Goal: Task Accomplishment & Management: Manage account settings

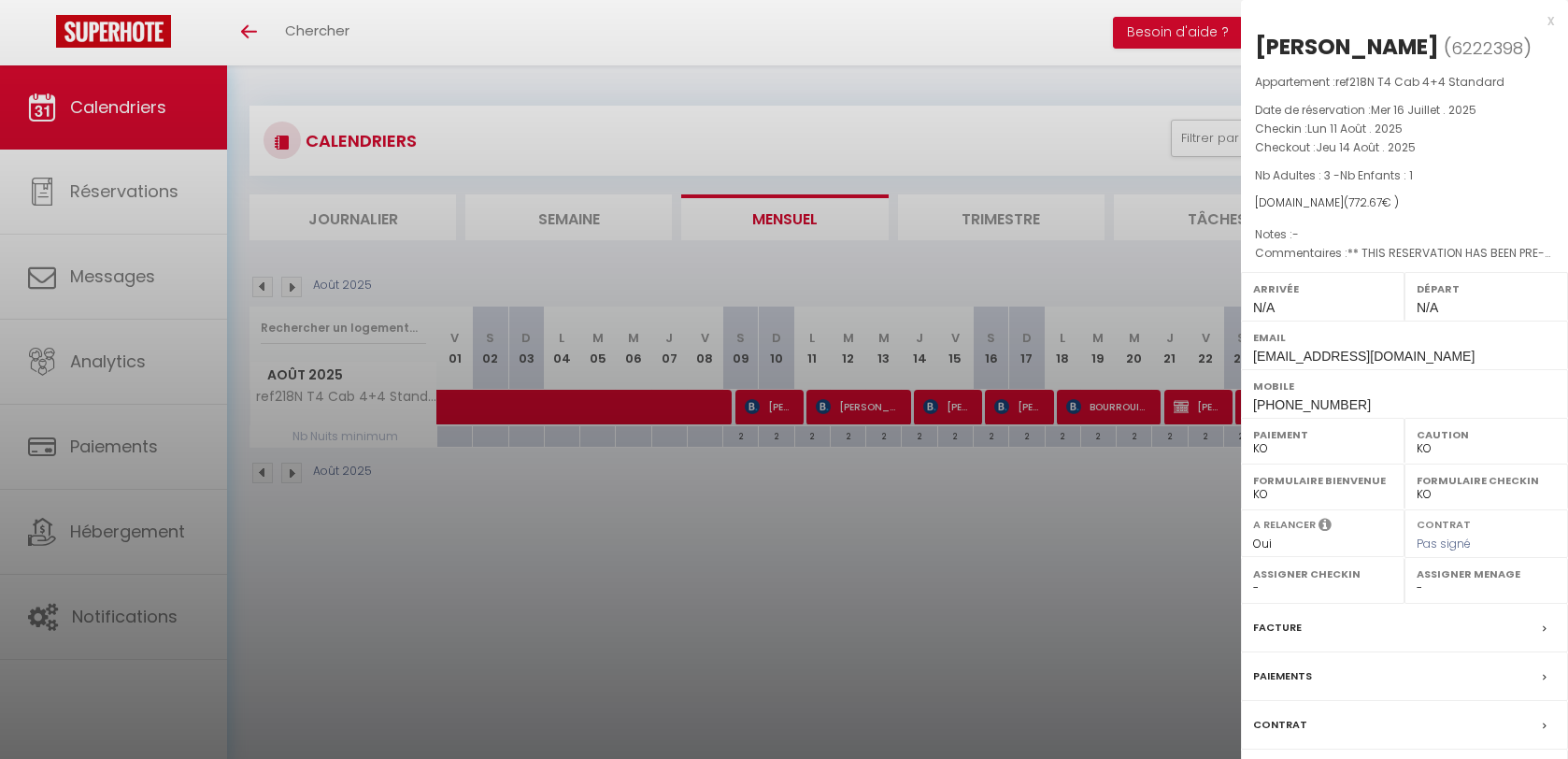
select select "KO"
select select "0"
click at [732, 613] on div at bounding box center [784, 380] width 1568 height 759
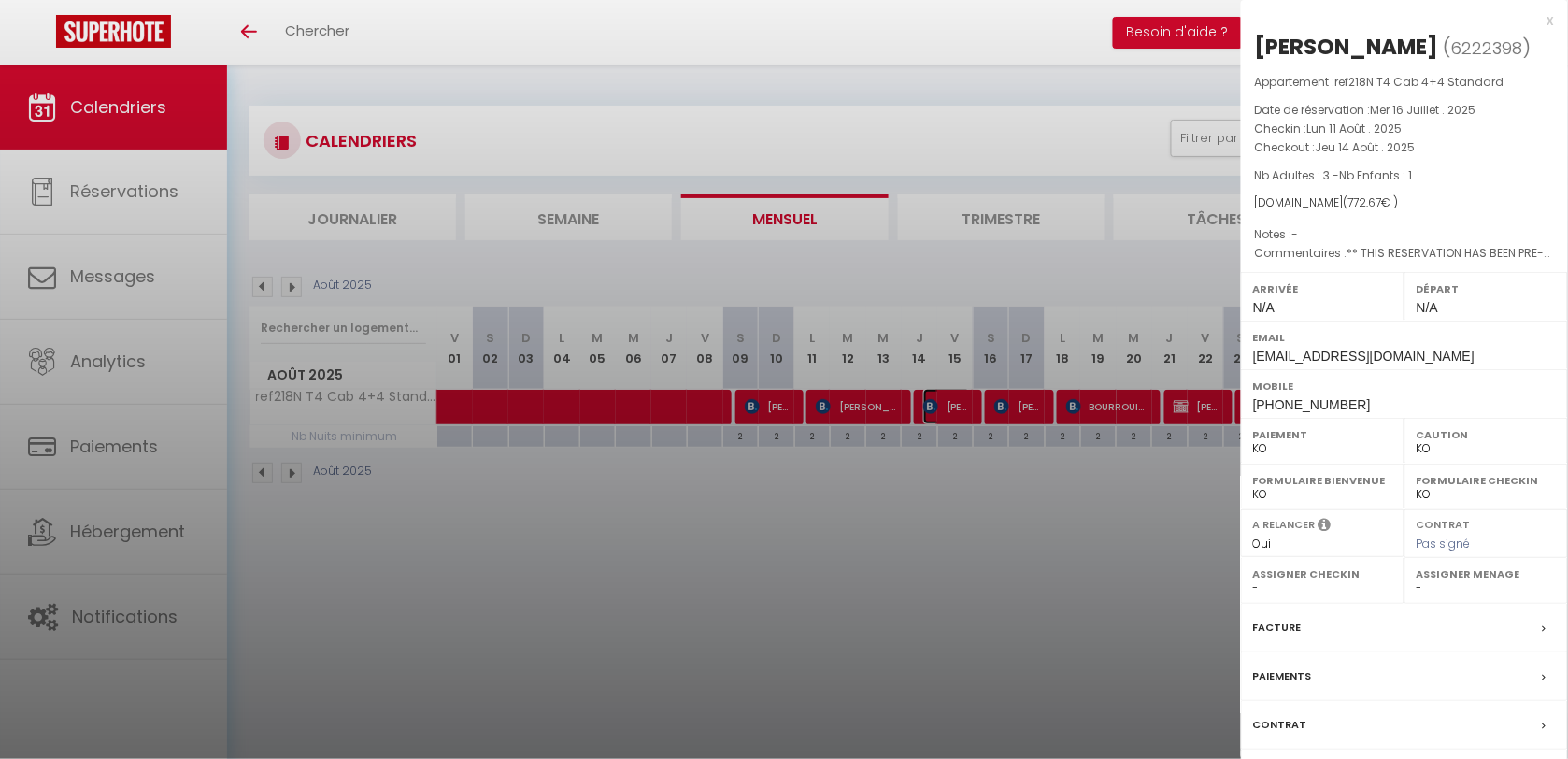
click at [935, 411] on img at bounding box center [930, 406] width 15 height 15
click at [1016, 412] on div at bounding box center [784, 380] width 1568 height 759
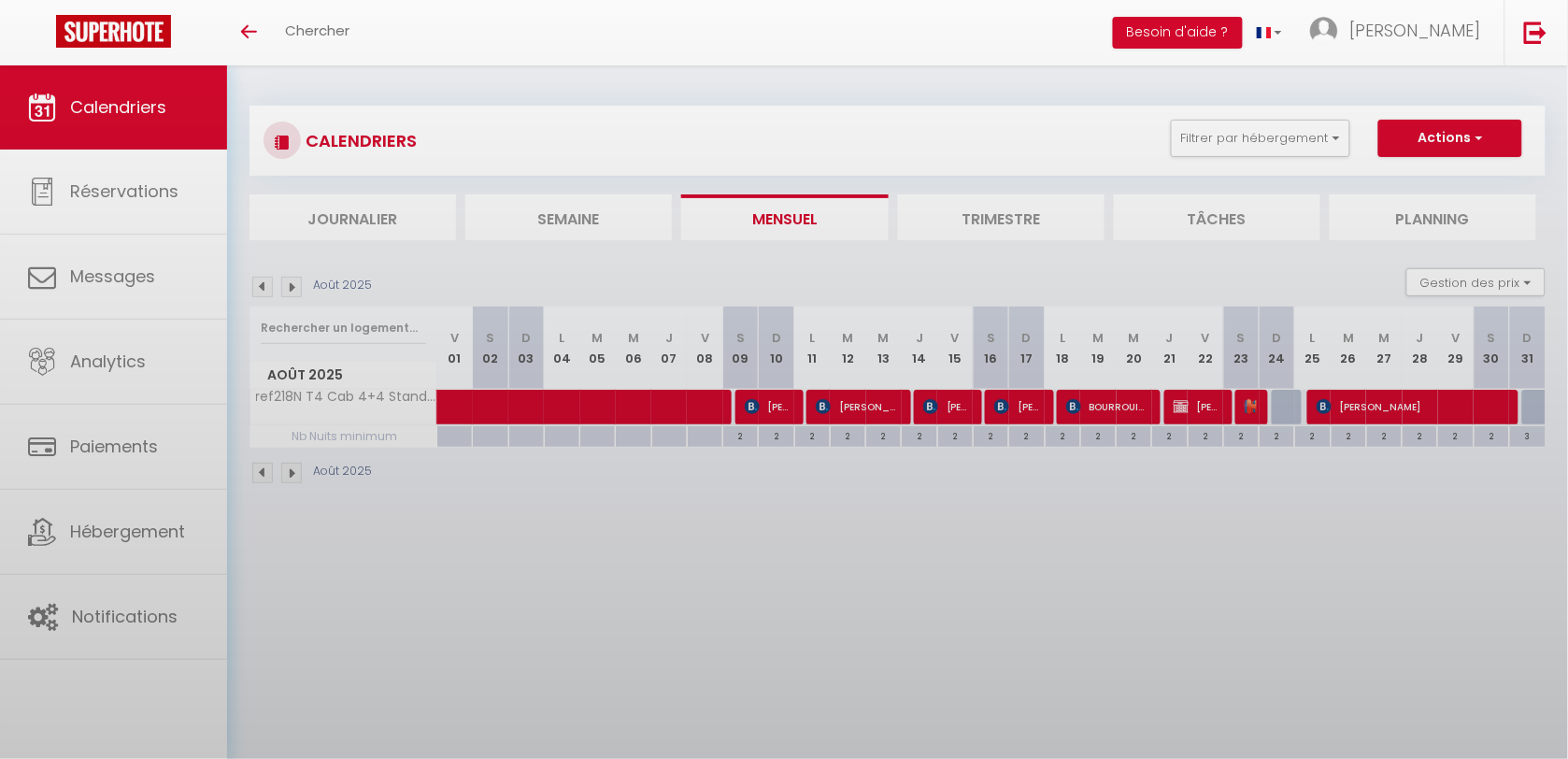
click at [1016, 412] on div at bounding box center [784, 380] width 1568 height 759
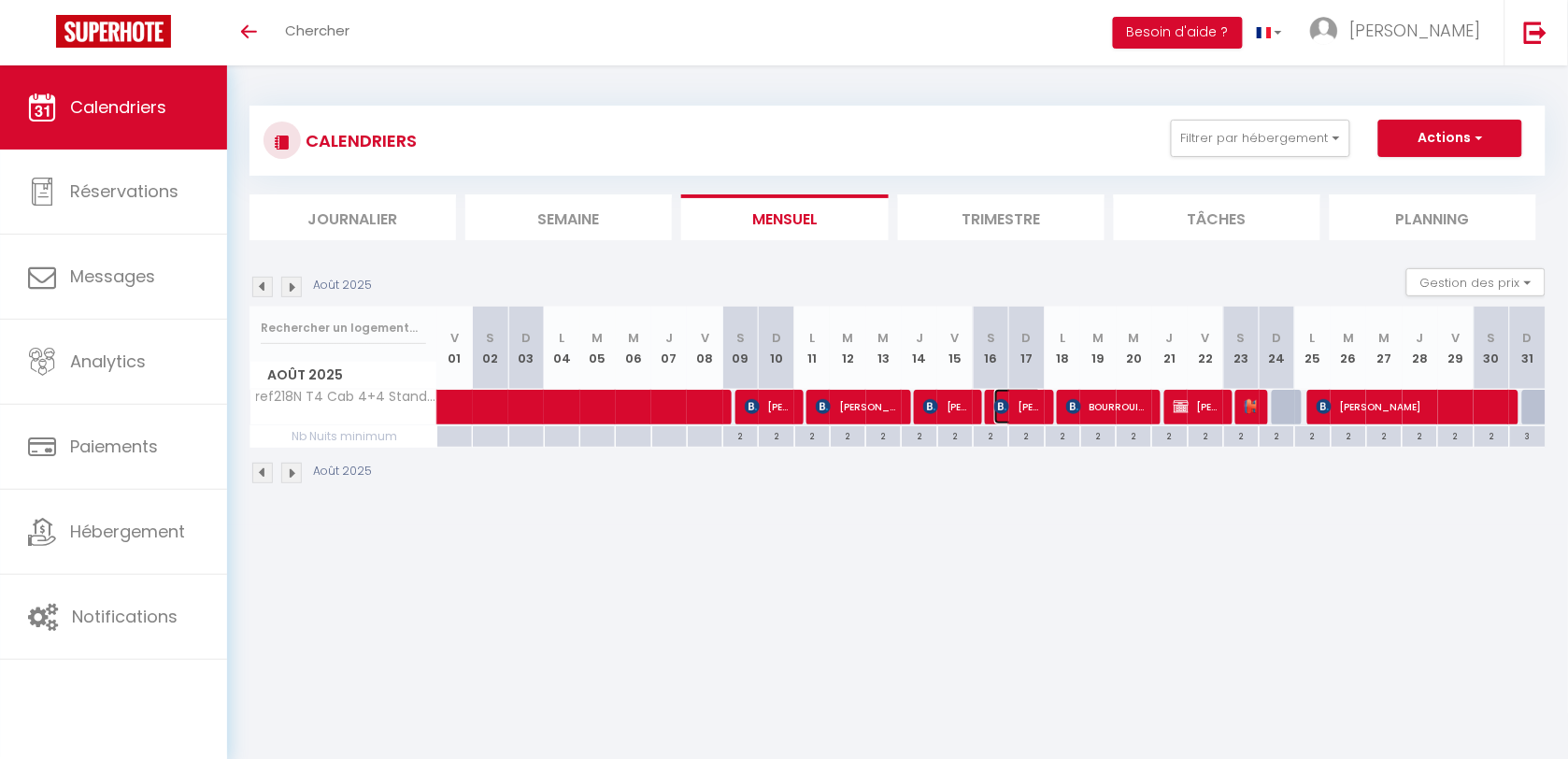
click at [1017, 409] on span "[PERSON_NAME]" at bounding box center [1018, 406] width 48 height 36
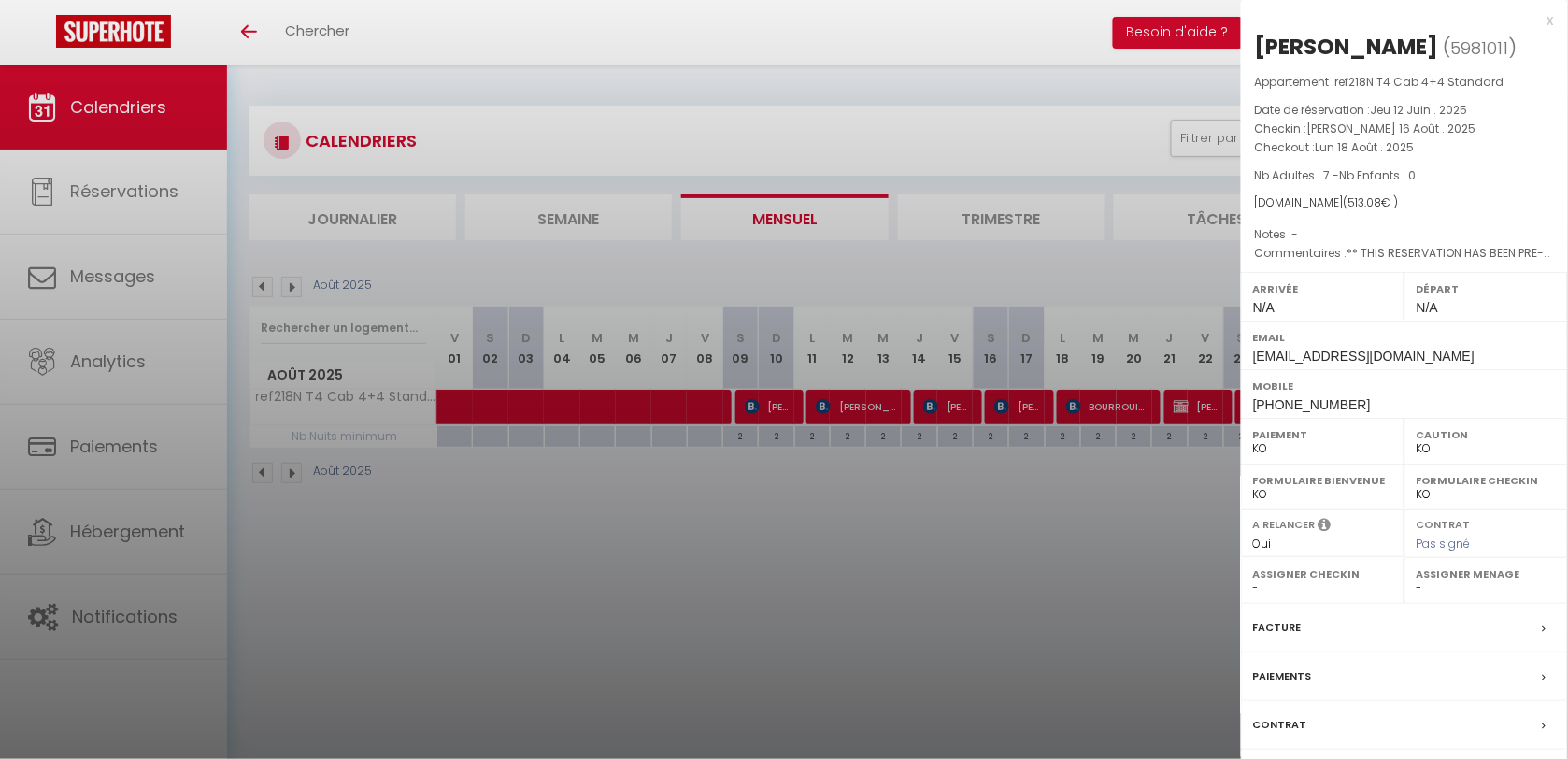
drag, startPoint x: 1527, startPoint y: 45, endPoint x: 1341, endPoint y: 40, distance: 186.1
click at [1339, 40] on div "[PERSON_NAME]" at bounding box center [1347, 47] width 184 height 30
drag, startPoint x: 1341, startPoint y: 40, endPoint x: 1351, endPoint y: 39, distance: 10.0
copy div "Tangapregassam"
click at [911, 551] on div at bounding box center [784, 380] width 1568 height 759
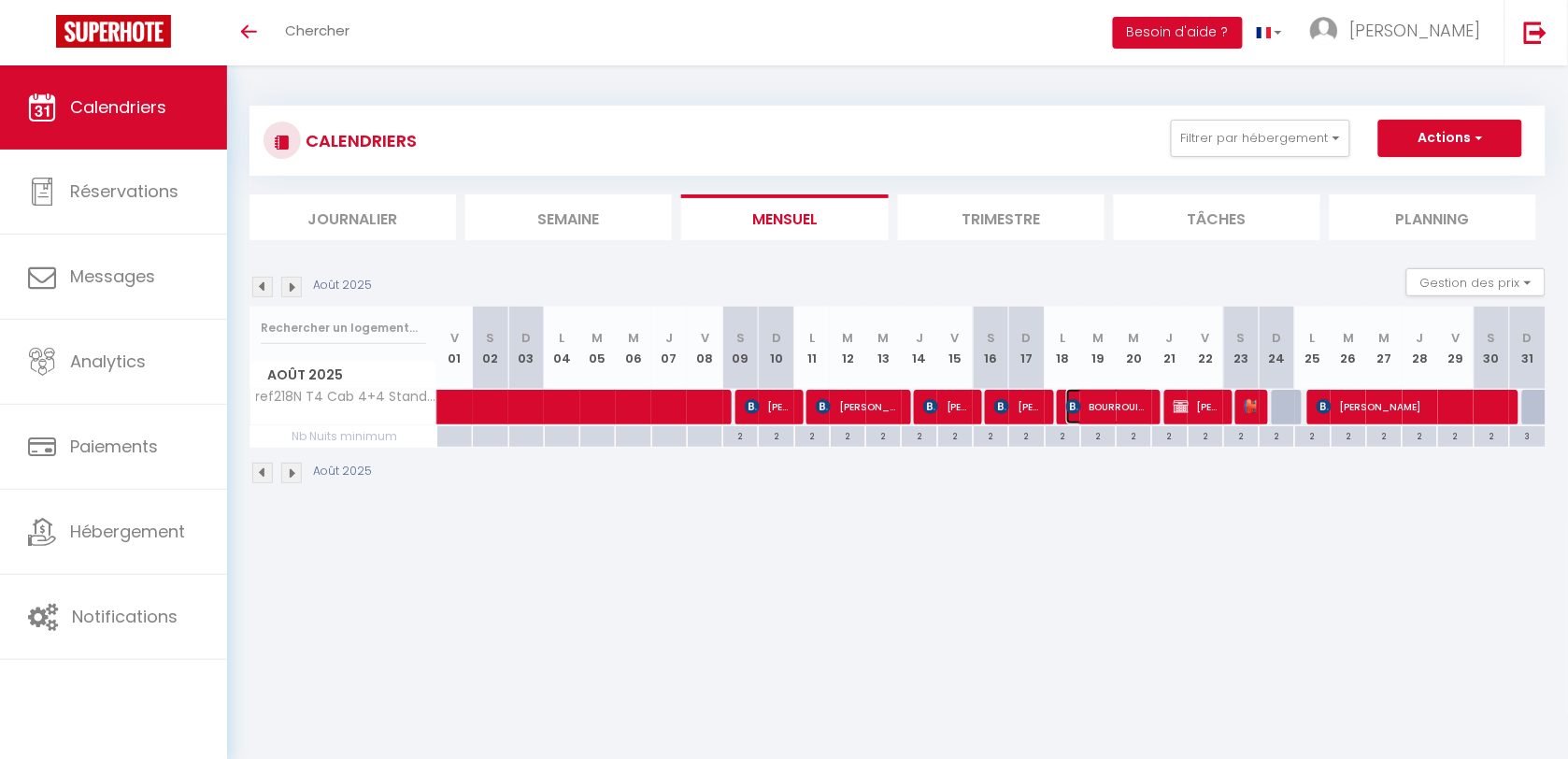
click at [1118, 400] on span "BOURROUILLOU Eve" at bounding box center [1107, 406] width 83 height 36
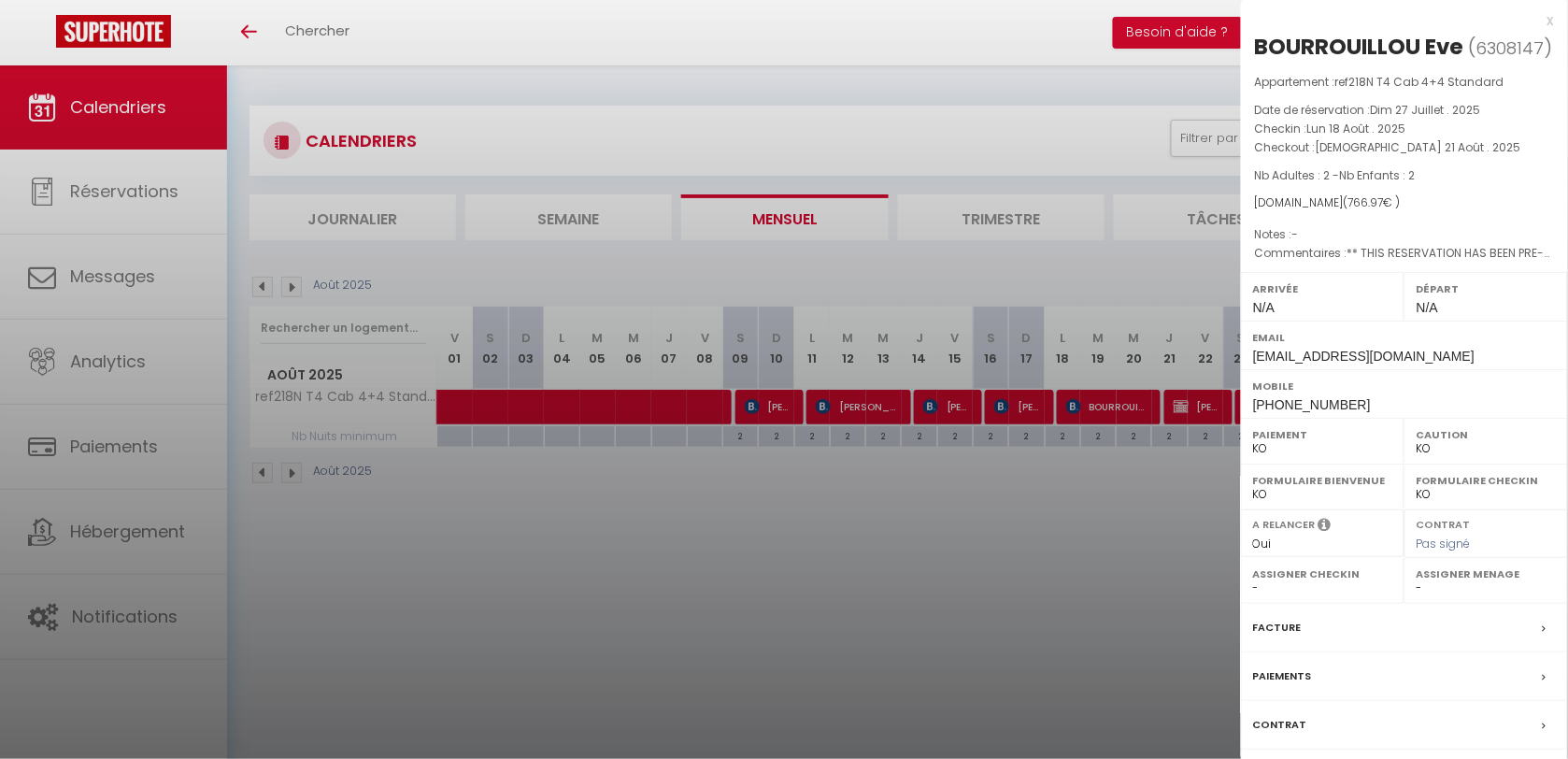
click at [1063, 540] on div at bounding box center [784, 380] width 1568 height 759
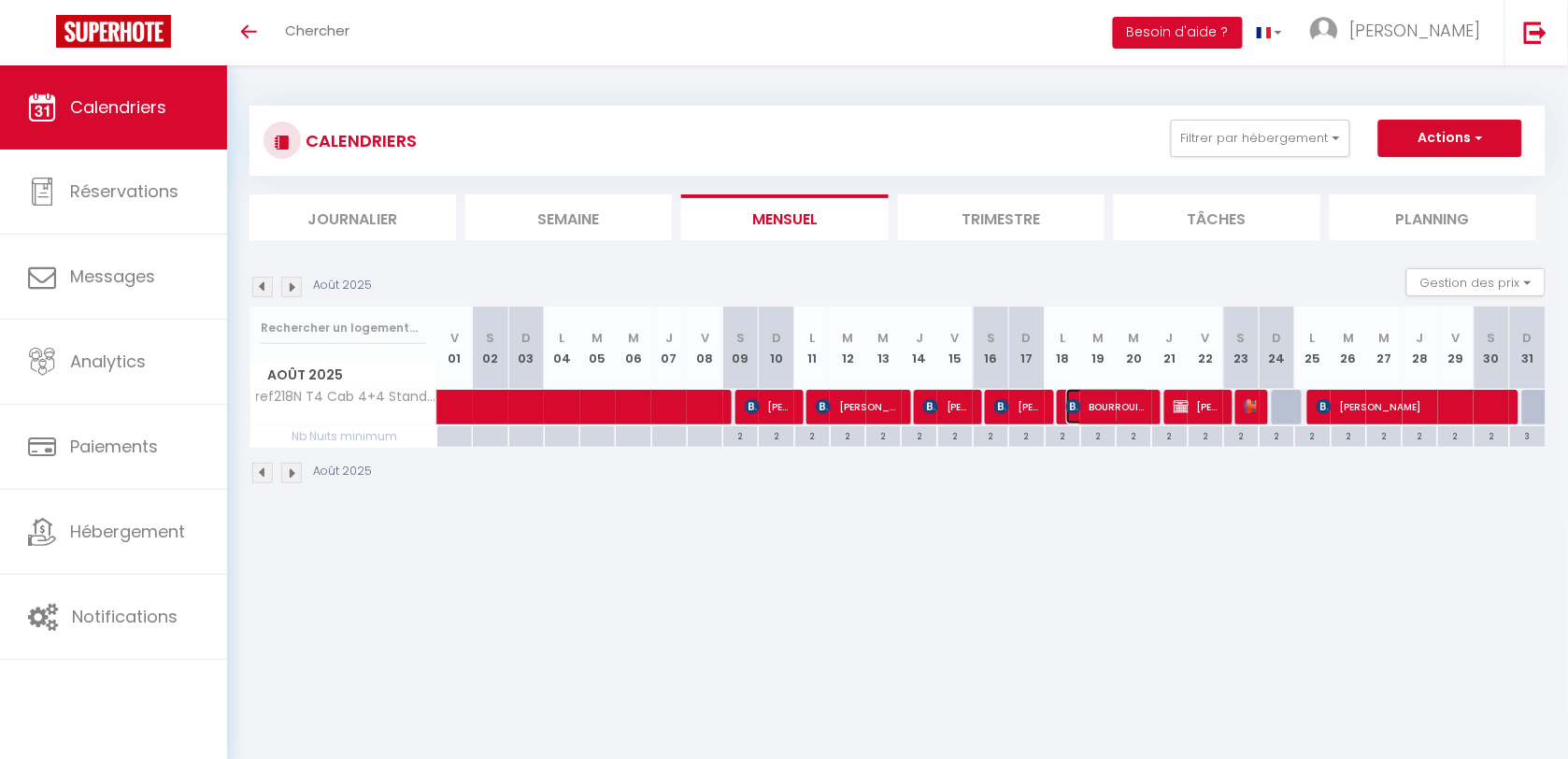
click at [1119, 397] on span "BOURROUILLOU Eve" at bounding box center [1107, 406] width 83 height 36
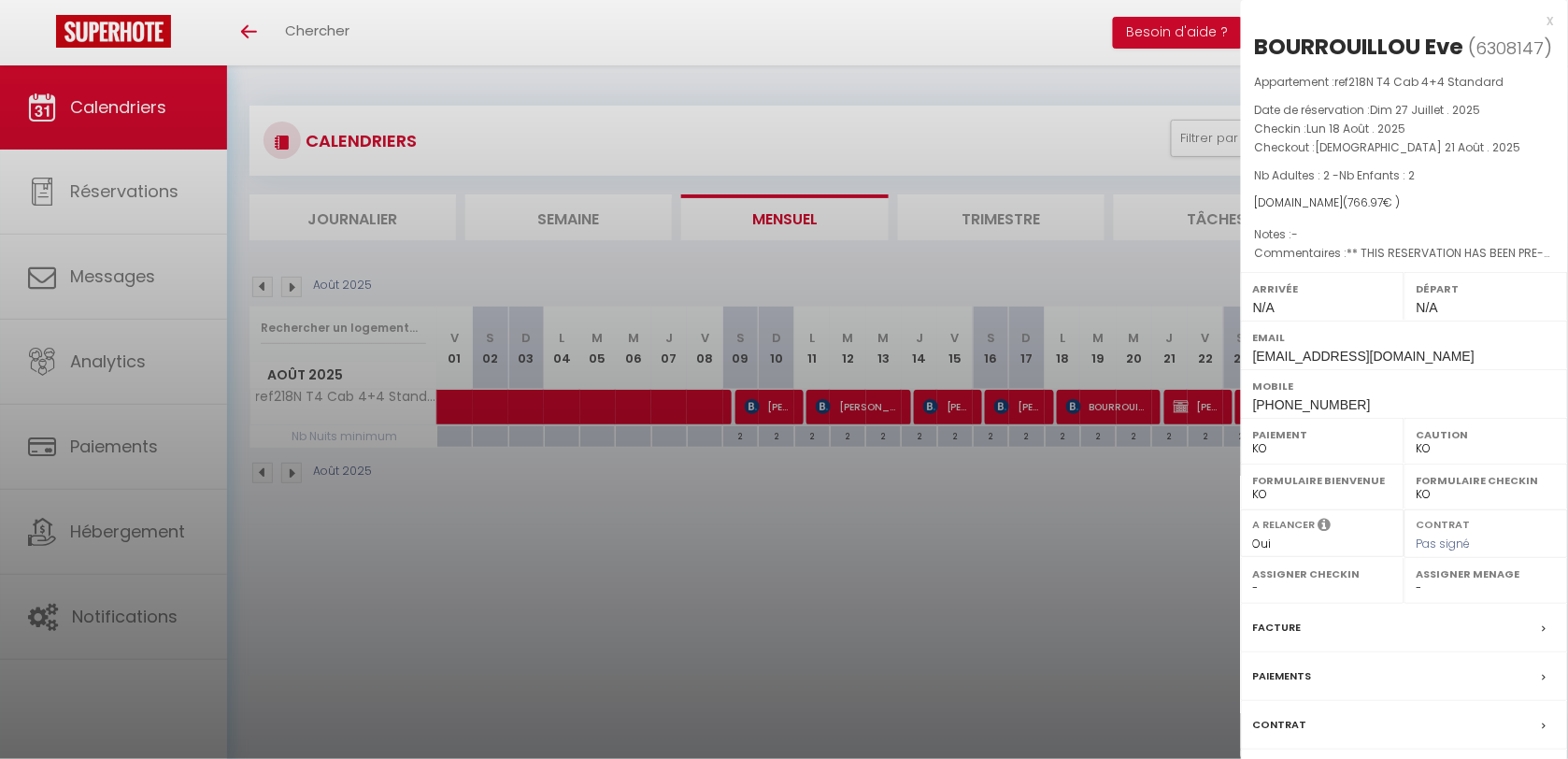
click at [939, 549] on div at bounding box center [784, 380] width 1568 height 759
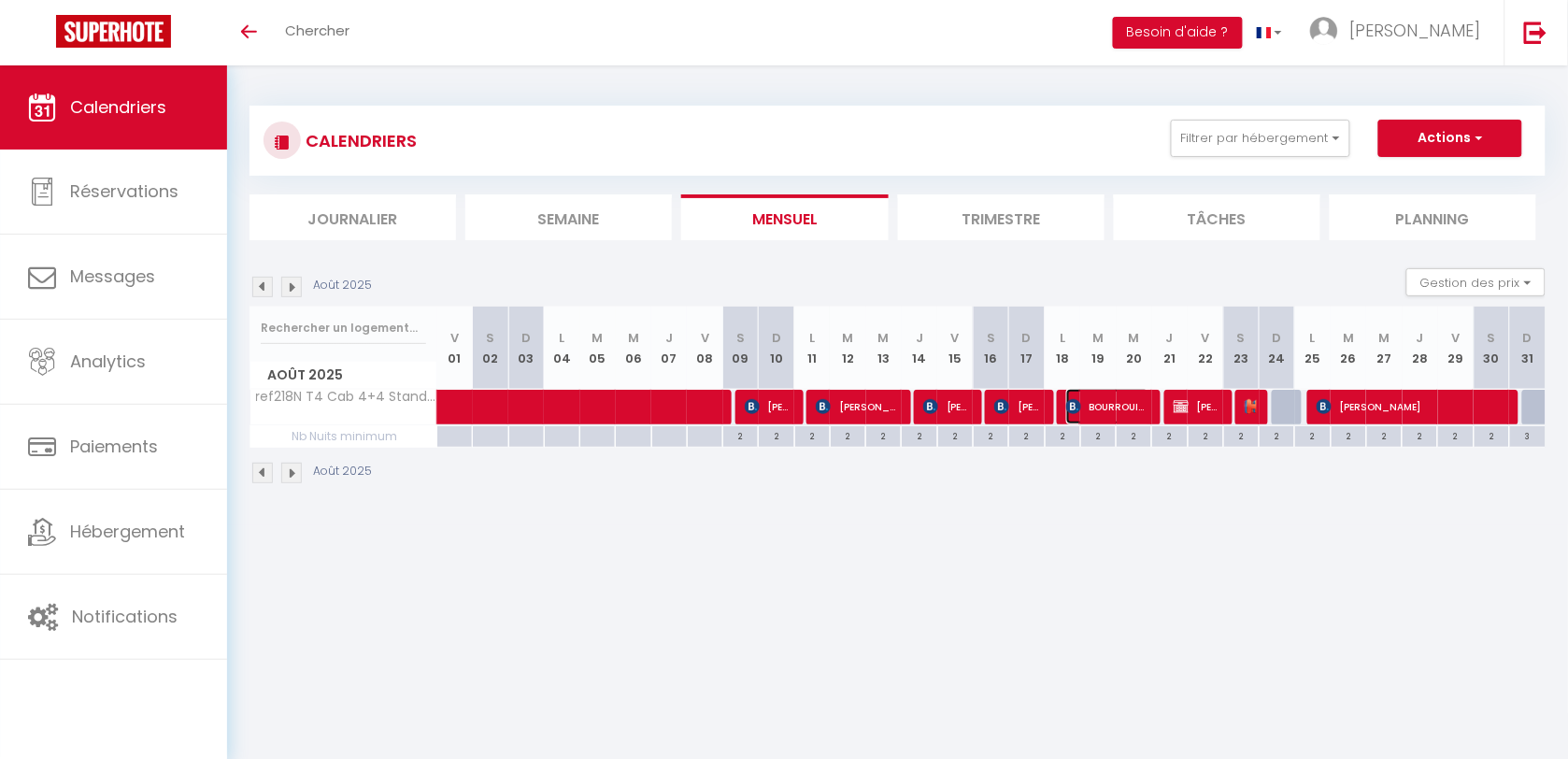
click at [1145, 423] on span "BOURROUILLOU Eve" at bounding box center [1107, 406] width 83 height 36
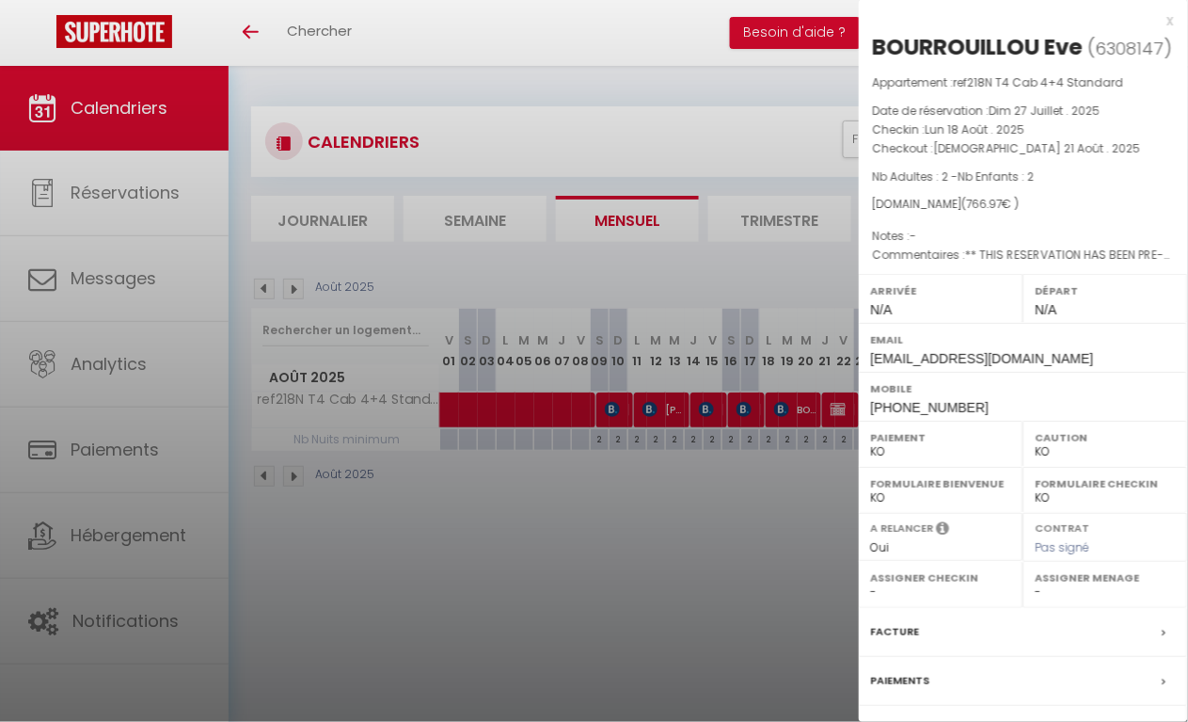
click at [628, 555] on div at bounding box center [594, 361] width 1188 height 722
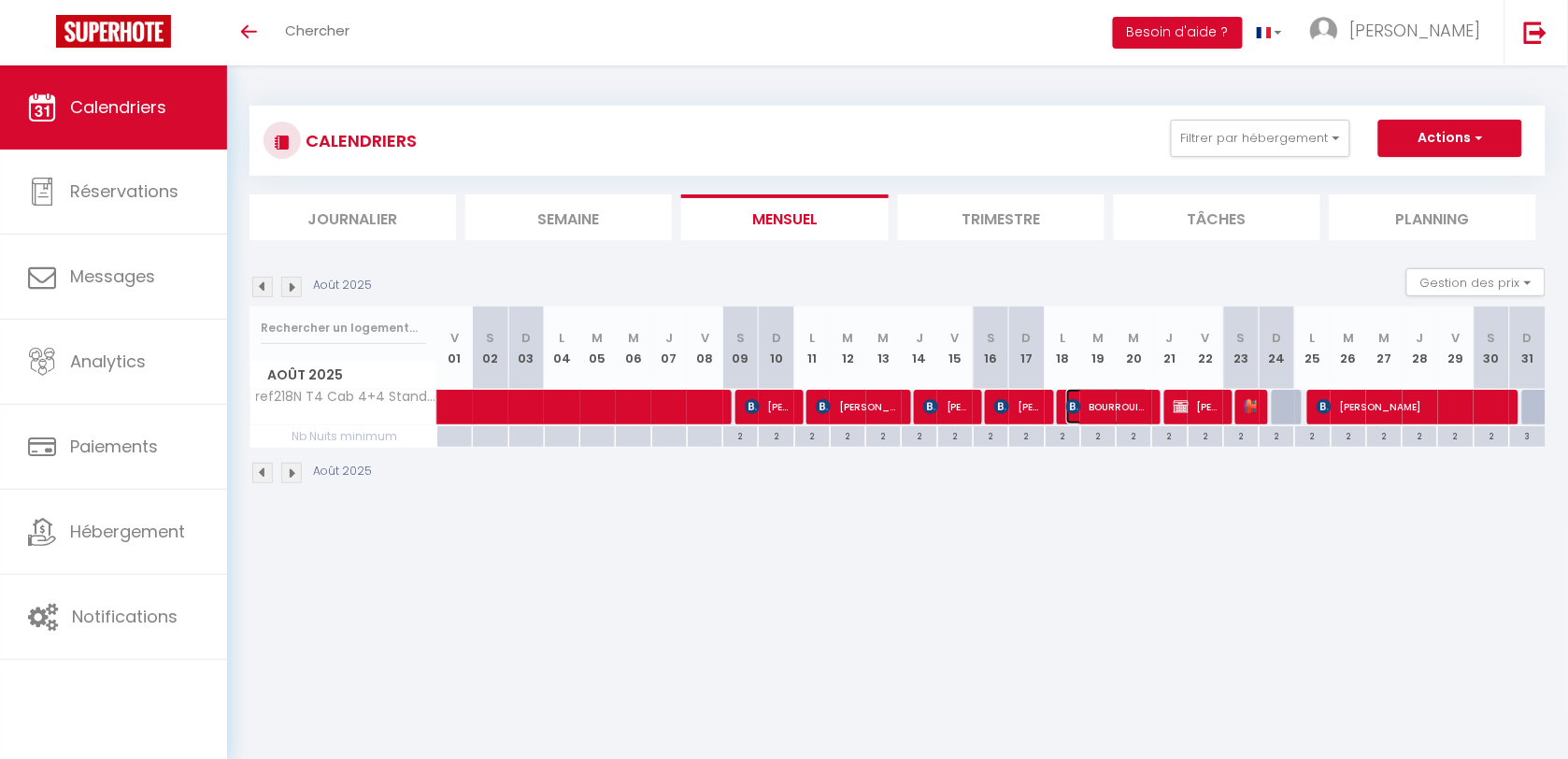
click at [1103, 402] on span "BOURROUILLOU Eve" at bounding box center [1107, 406] width 83 height 36
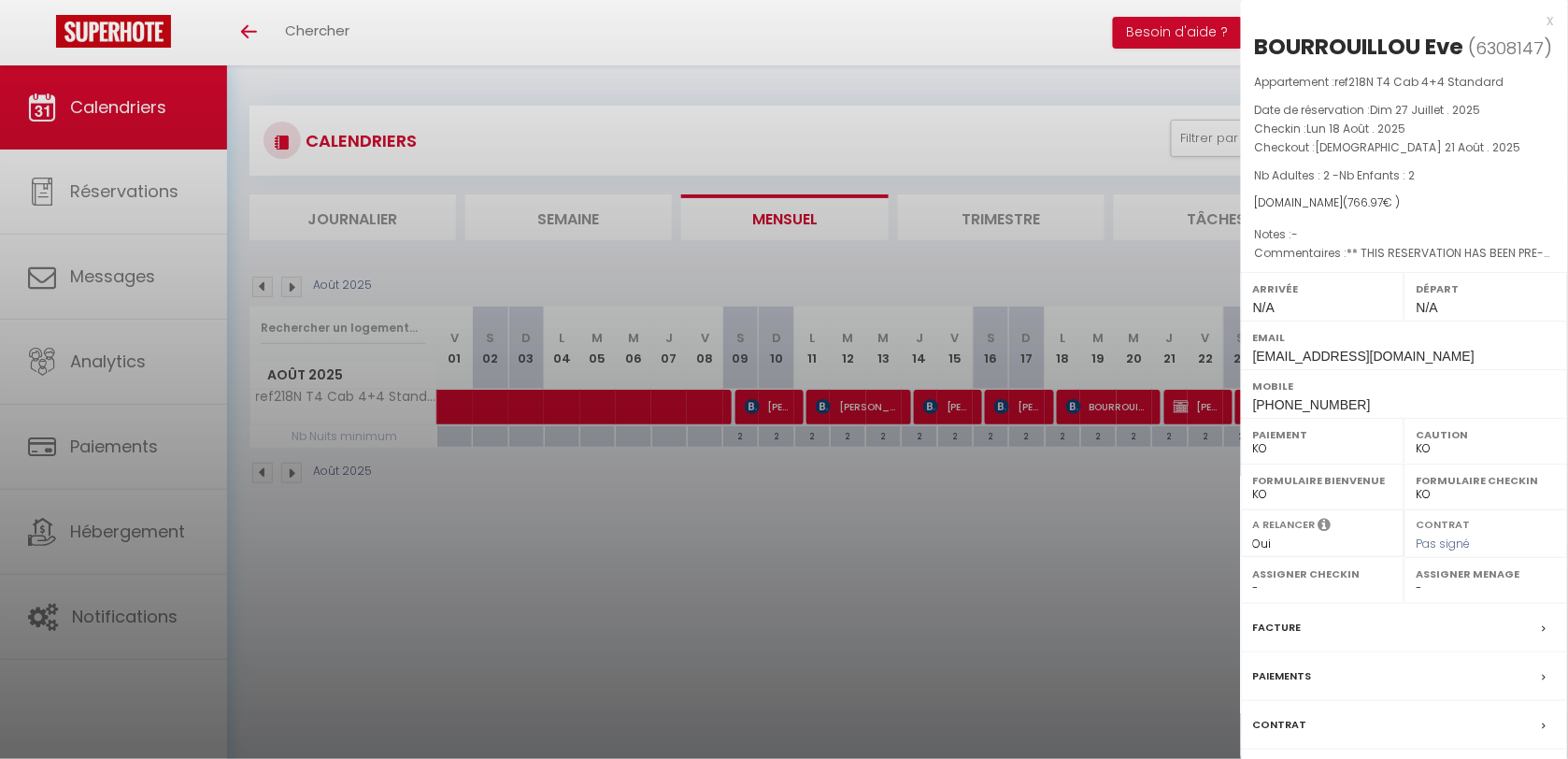
drag, startPoint x: 1420, startPoint y: 50, endPoint x: 1252, endPoint y: 44, distance: 168.1
click at [1252, 44] on div "[PERSON_NAME] ( 6308147 ) Appartement : ref218N T4 Cab 4+4 Standard Date de rés…" at bounding box center [1403, 437] width 327 height 812
copy div "BOURROUILLOU"
click at [974, 494] on div at bounding box center [784, 380] width 1568 height 759
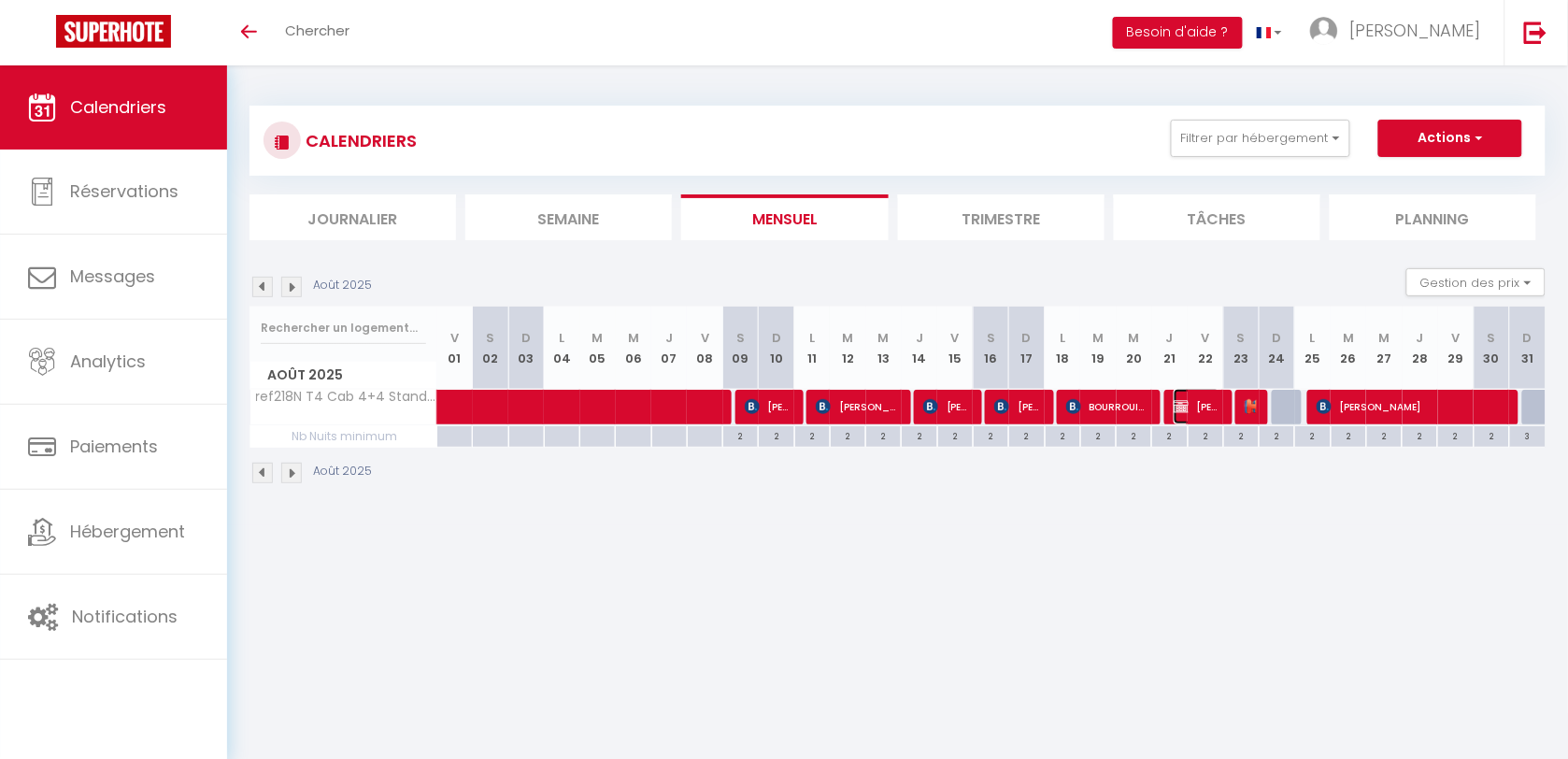
click at [1183, 404] on img at bounding box center [1181, 406] width 15 height 15
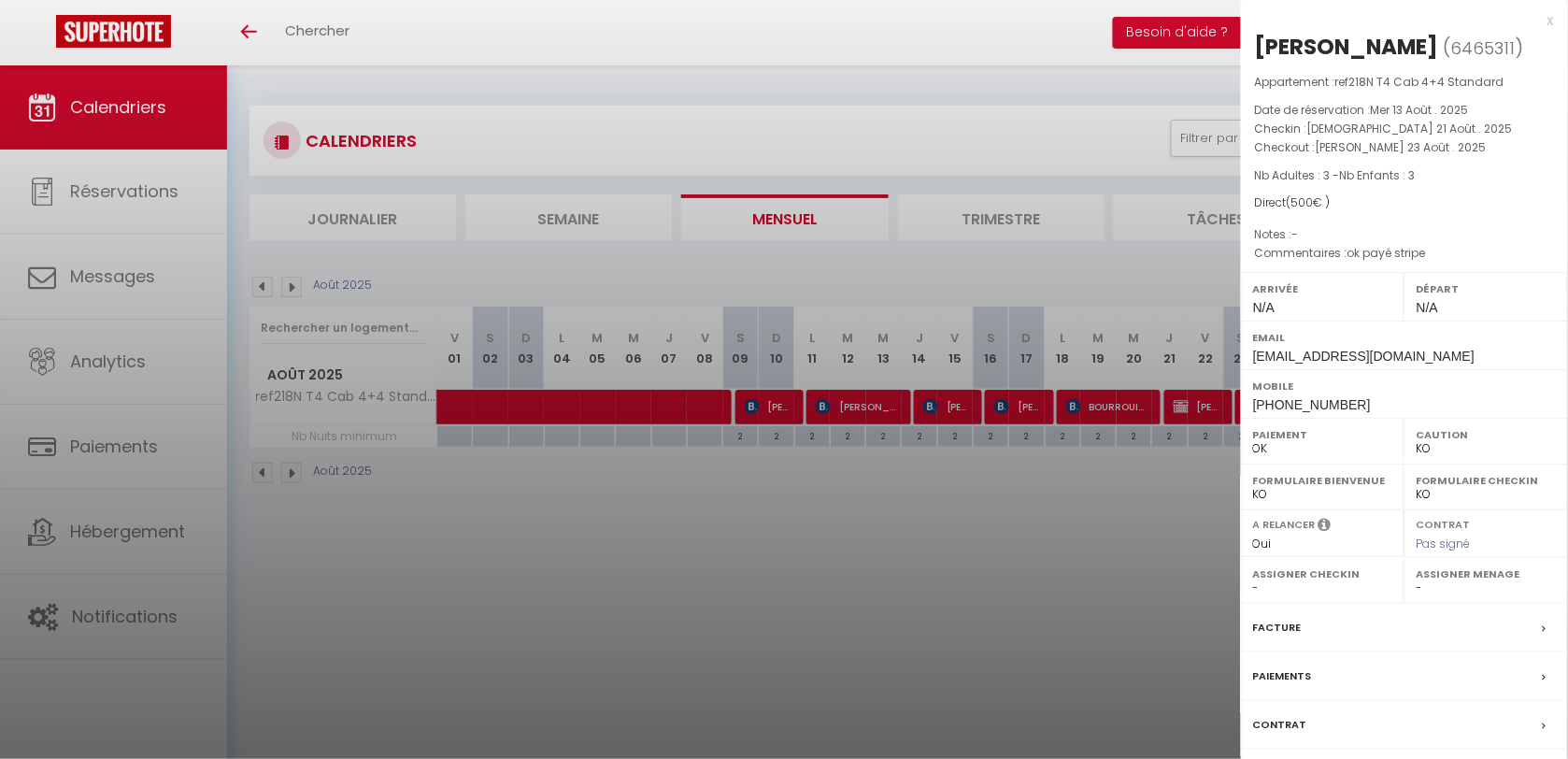
click at [1018, 613] on div at bounding box center [784, 380] width 1568 height 759
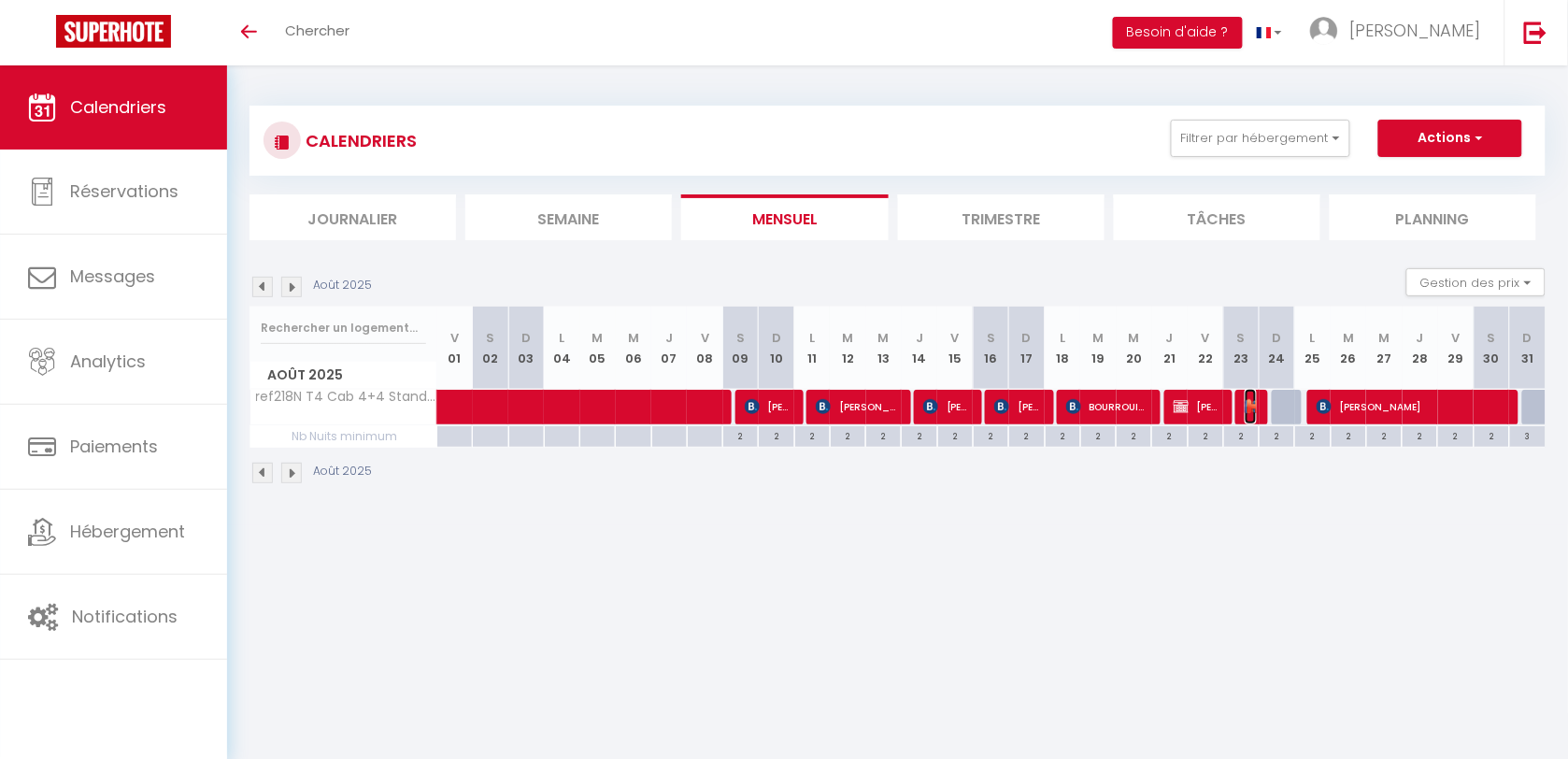
click at [1248, 407] on img at bounding box center [1251, 406] width 15 height 15
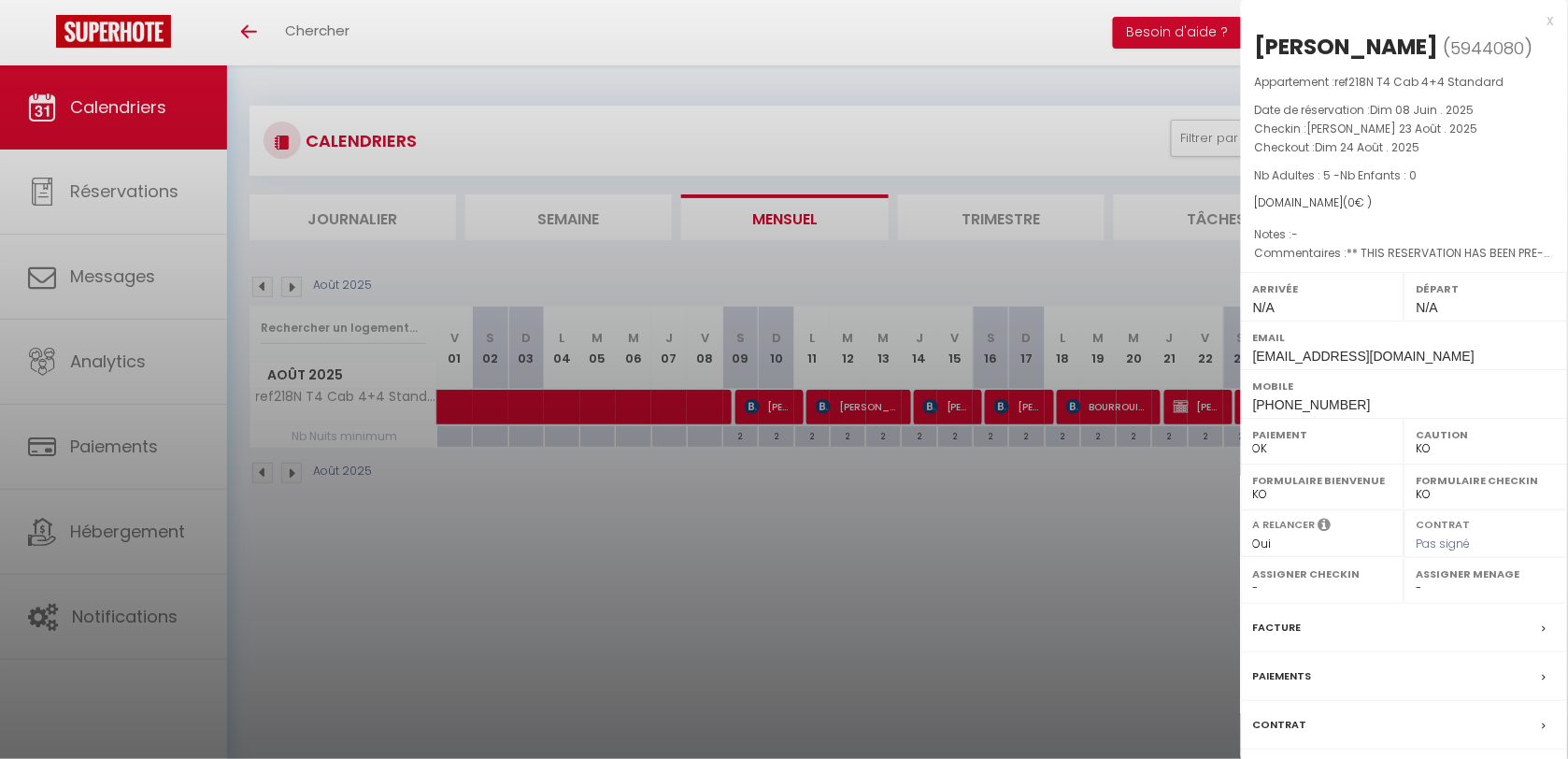
click at [1047, 501] on div at bounding box center [784, 380] width 1568 height 759
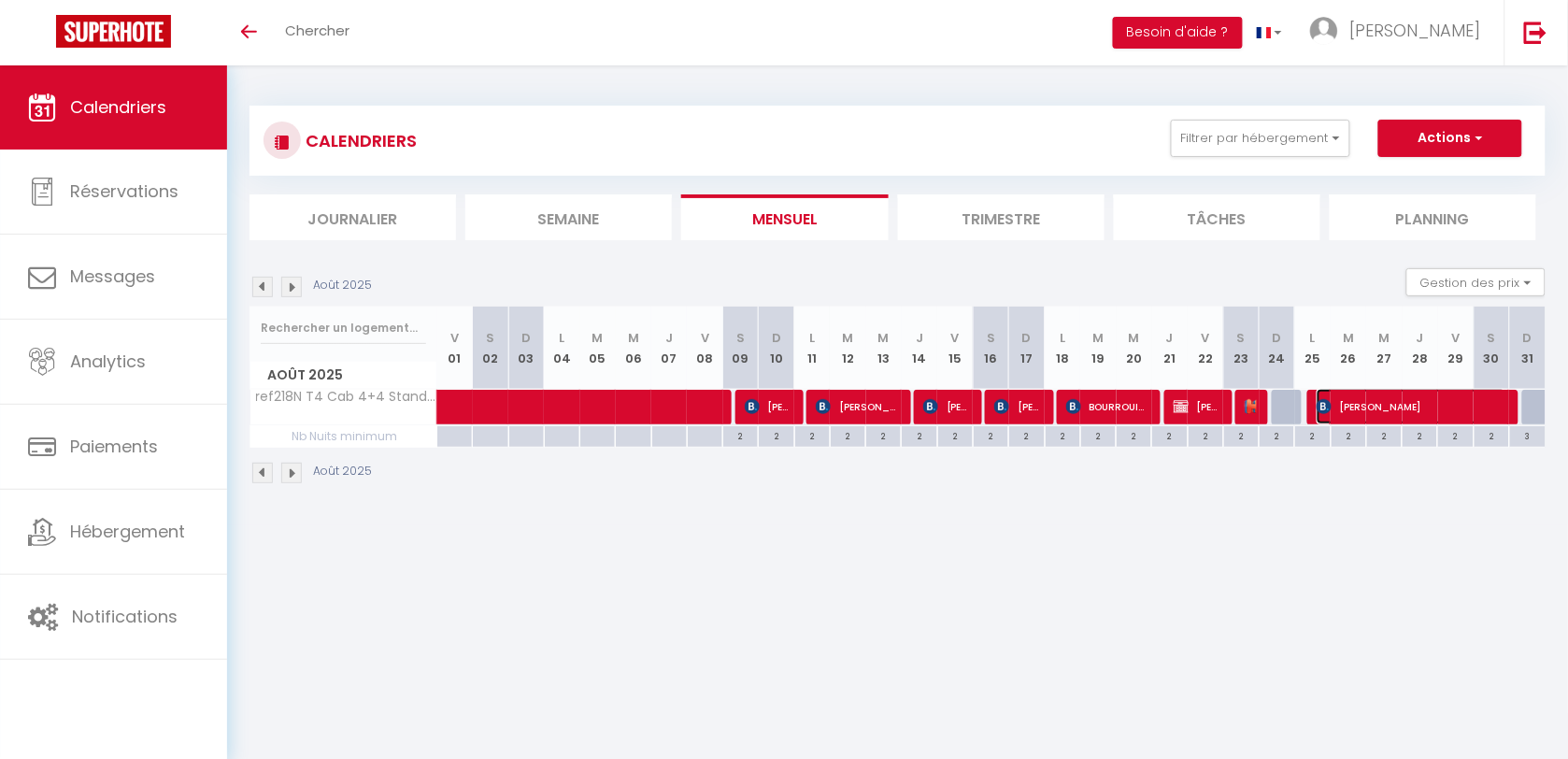
click at [1375, 413] on span "[PERSON_NAME]" at bounding box center [1411, 406] width 190 height 36
select select "KO"
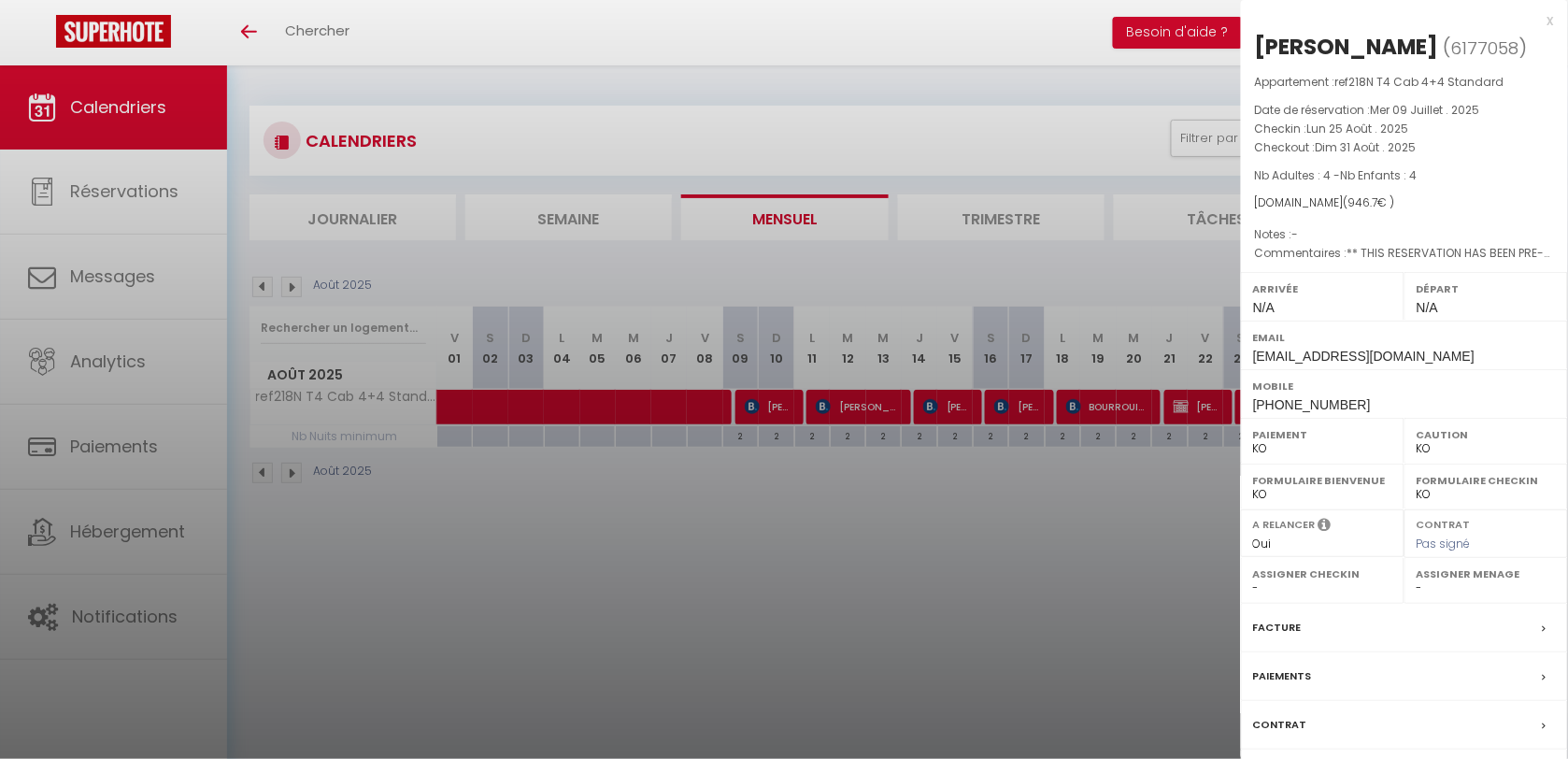
click at [876, 637] on div at bounding box center [784, 380] width 1568 height 759
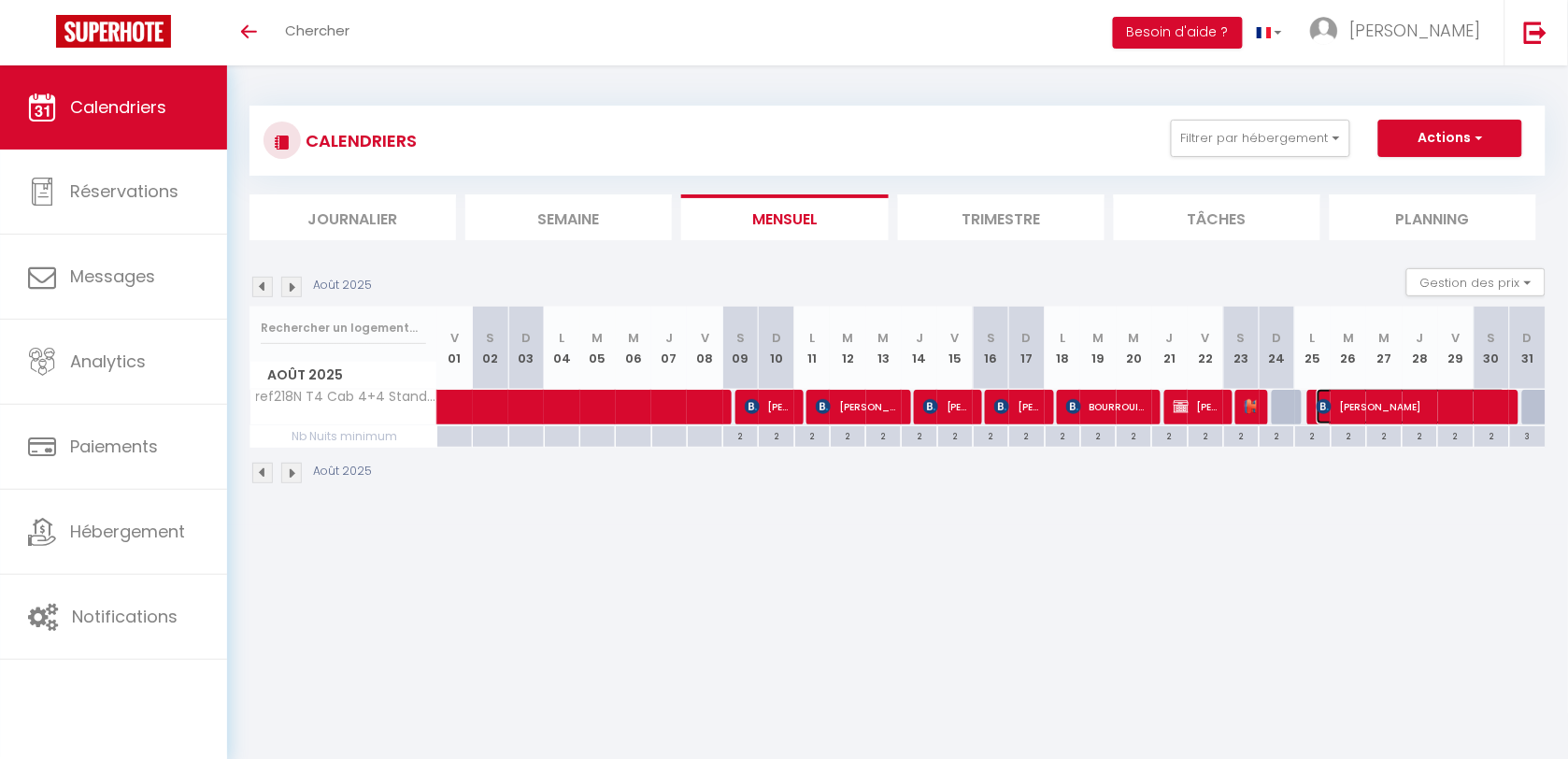
click at [1402, 413] on span "[PERSON_NAME]" at bounding box center [1411, 406] width 190 height 36
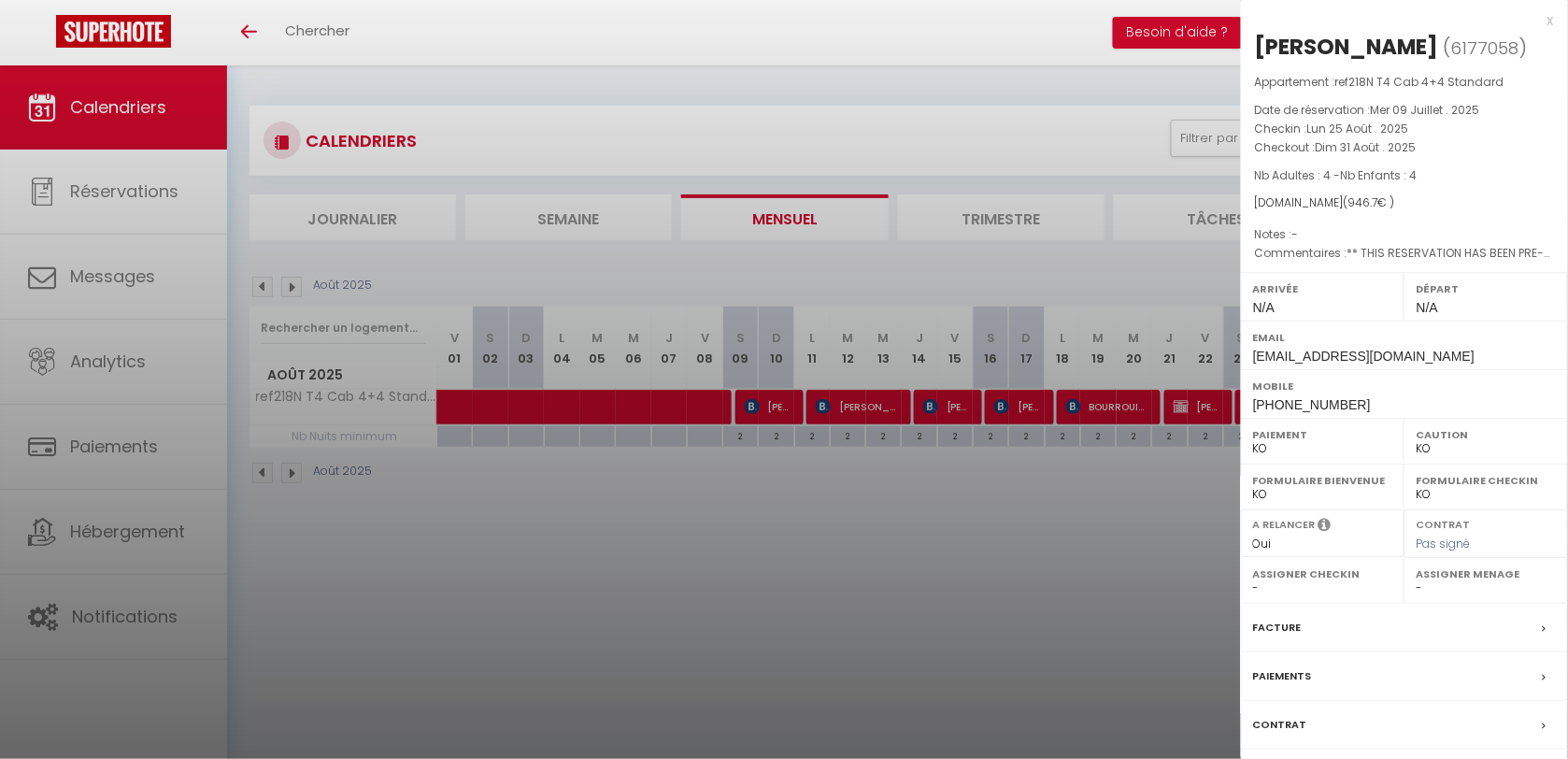
click at [867, 498] on div at bounding box center [784, 380] width 1568 height 759
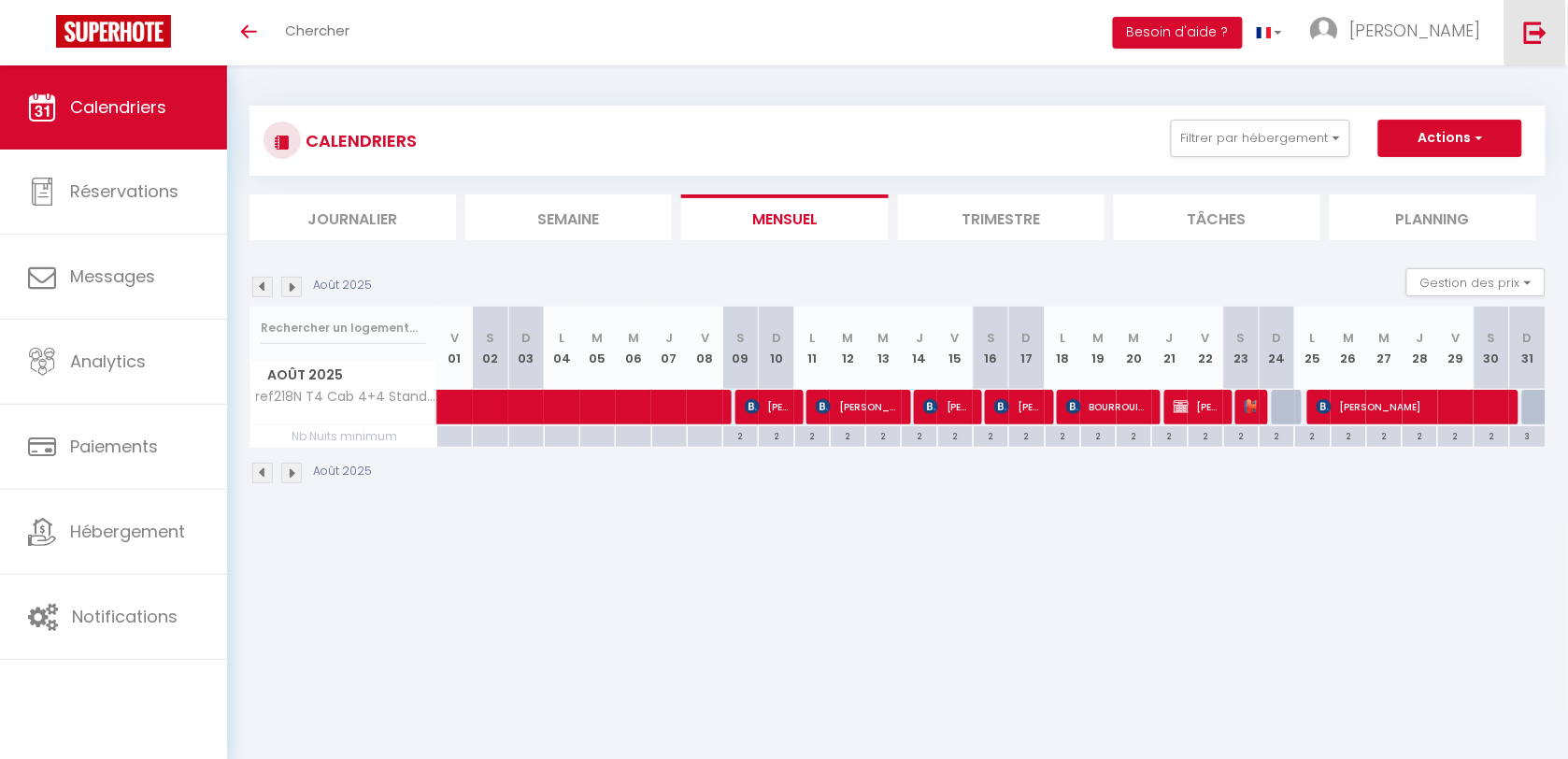
click at [1505, 28] on link at bounding box center [1535, 33] width 62 height 66
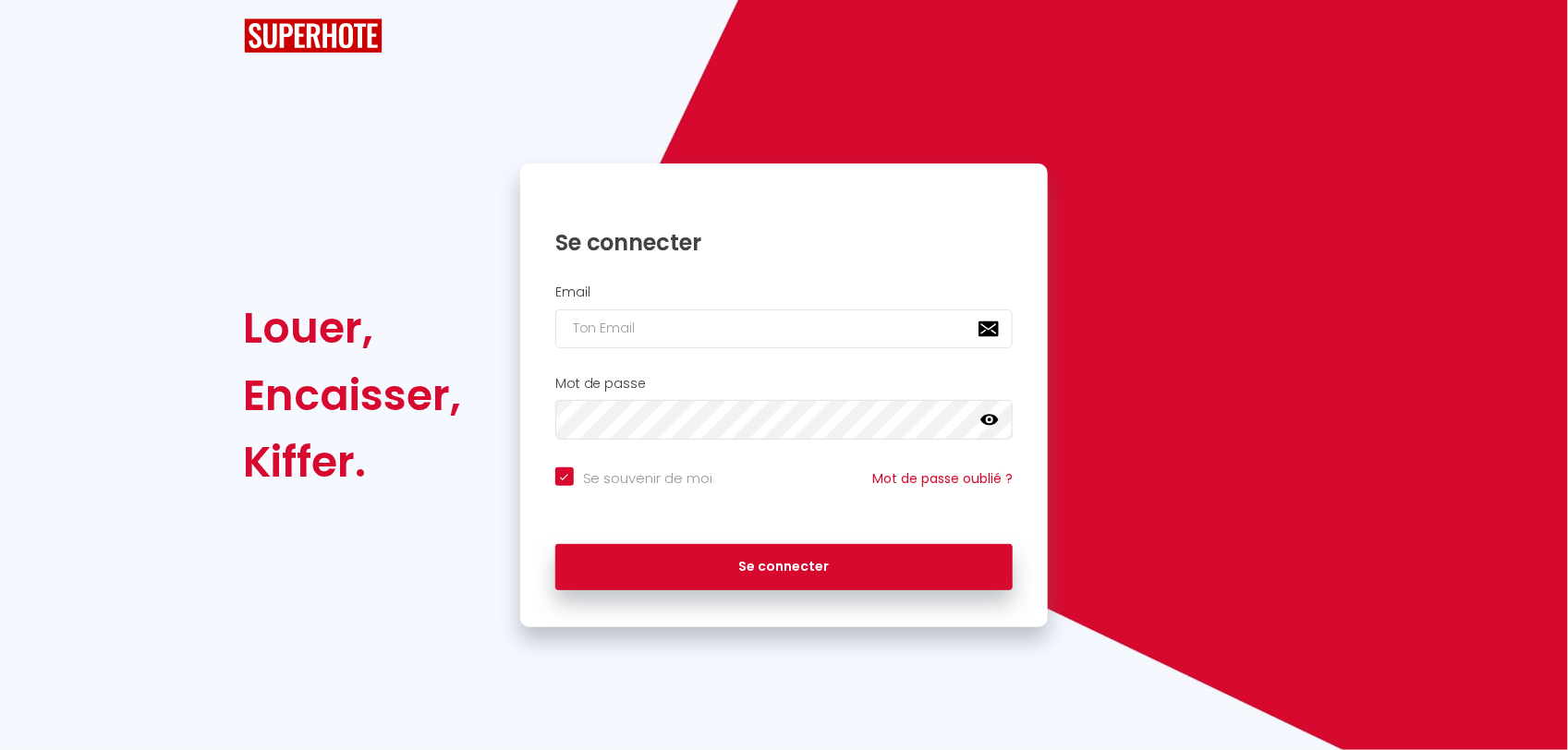
checkbox input "true"
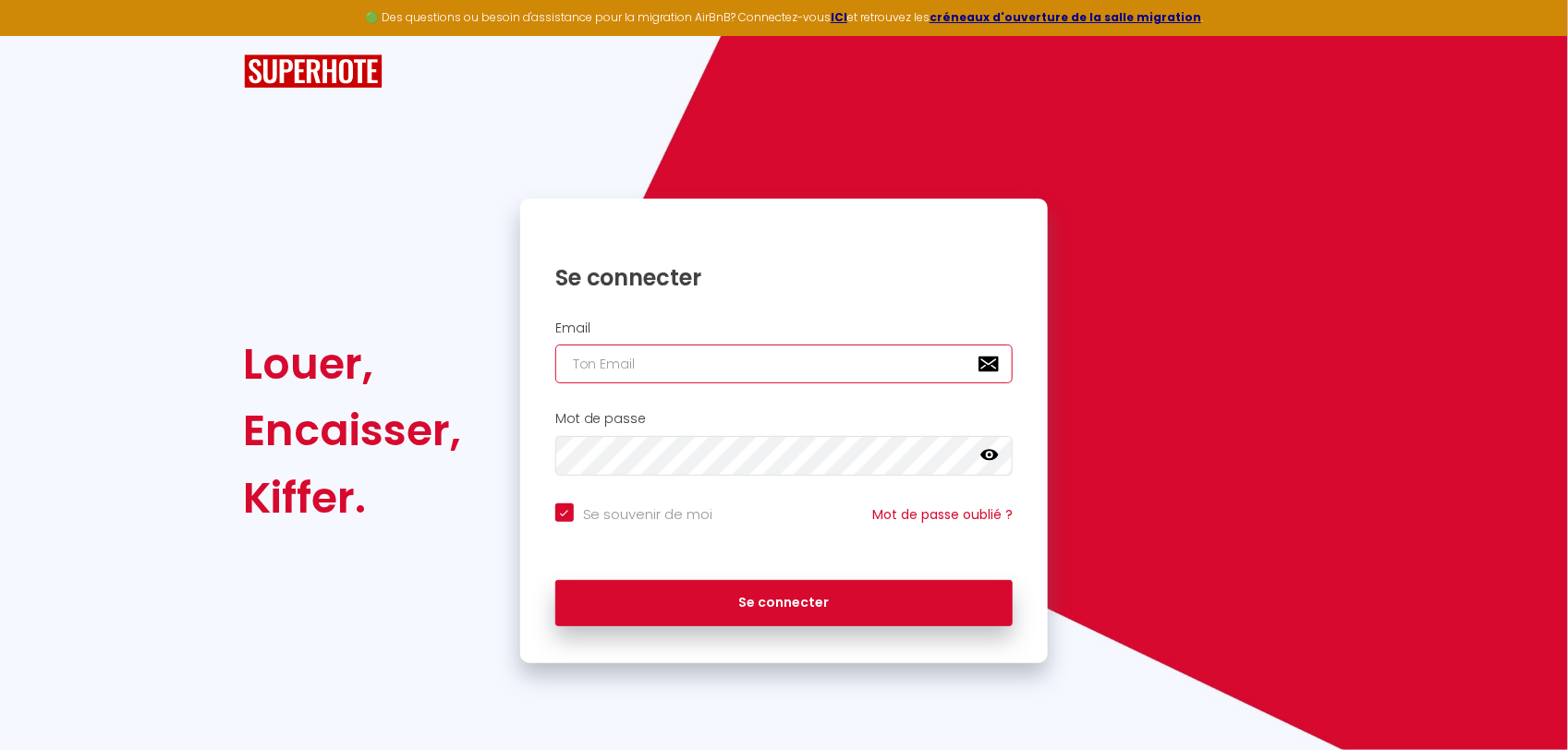
type input "[EMAIL_ADDRESS][DOMAIN_NAME]"
checkbox input "true"
click at [700, 376] on input "[EMAIL_ADDRESS][DOMAIN_NAME]" at bounding box center [784, 364] width 459 height 39
click at [703, 369] on input "[EMAIL_ADDRESS][DOMAIN_NAME]" at bounding box center [784, 364] width 459 height 39
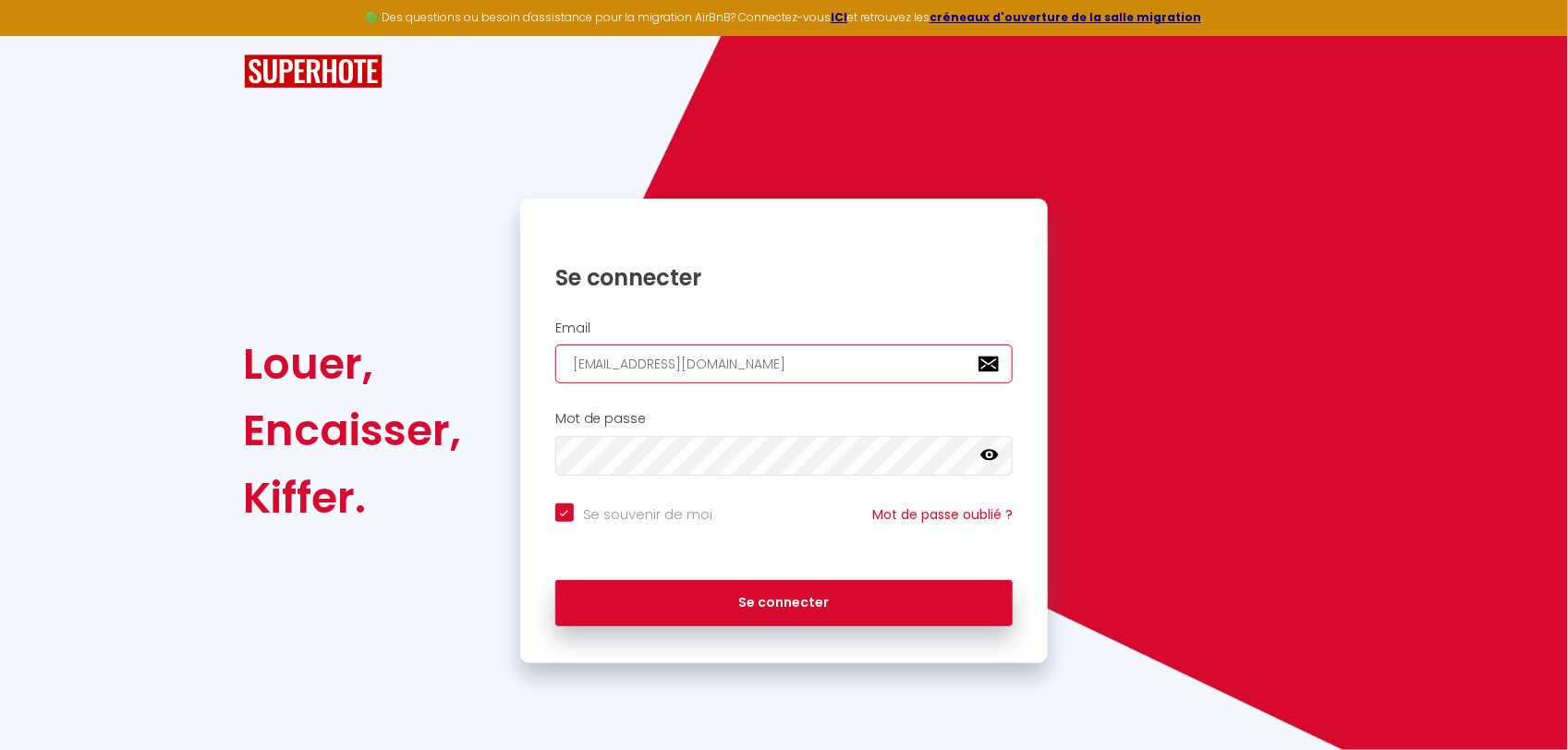
click at [703, 369] on input "[EMAIL_ADDRESS][DOMAIN_NAME]" at bounding box center [784, 364] width 459 height 39
type input "[PERSON_NAME][EMAIL_ADDRESS][DOMAIN_NAME]"
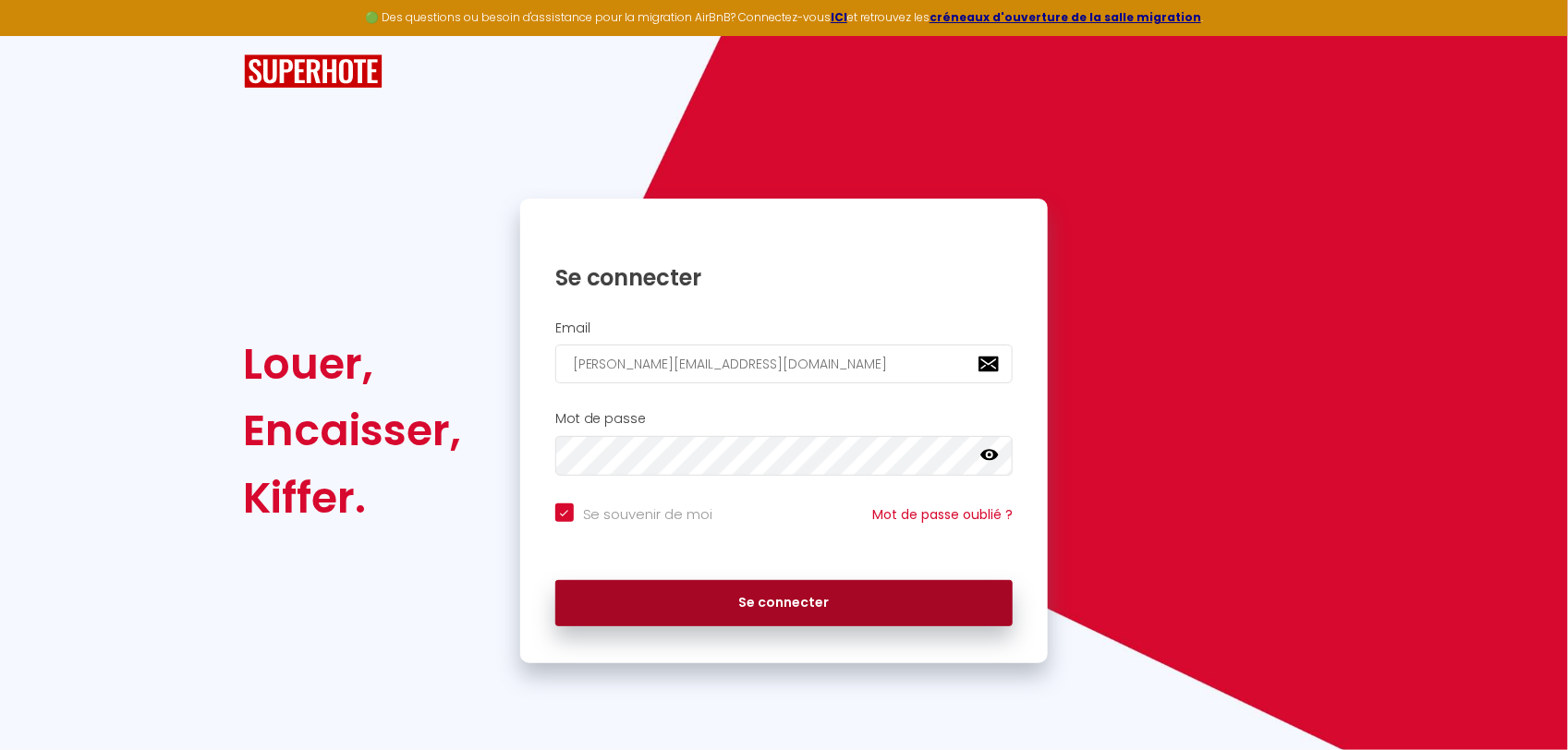
click at [676, 603] on button "Se connecter" at bounding box center [784, 603] width 459 height 46
checkbox input "true"
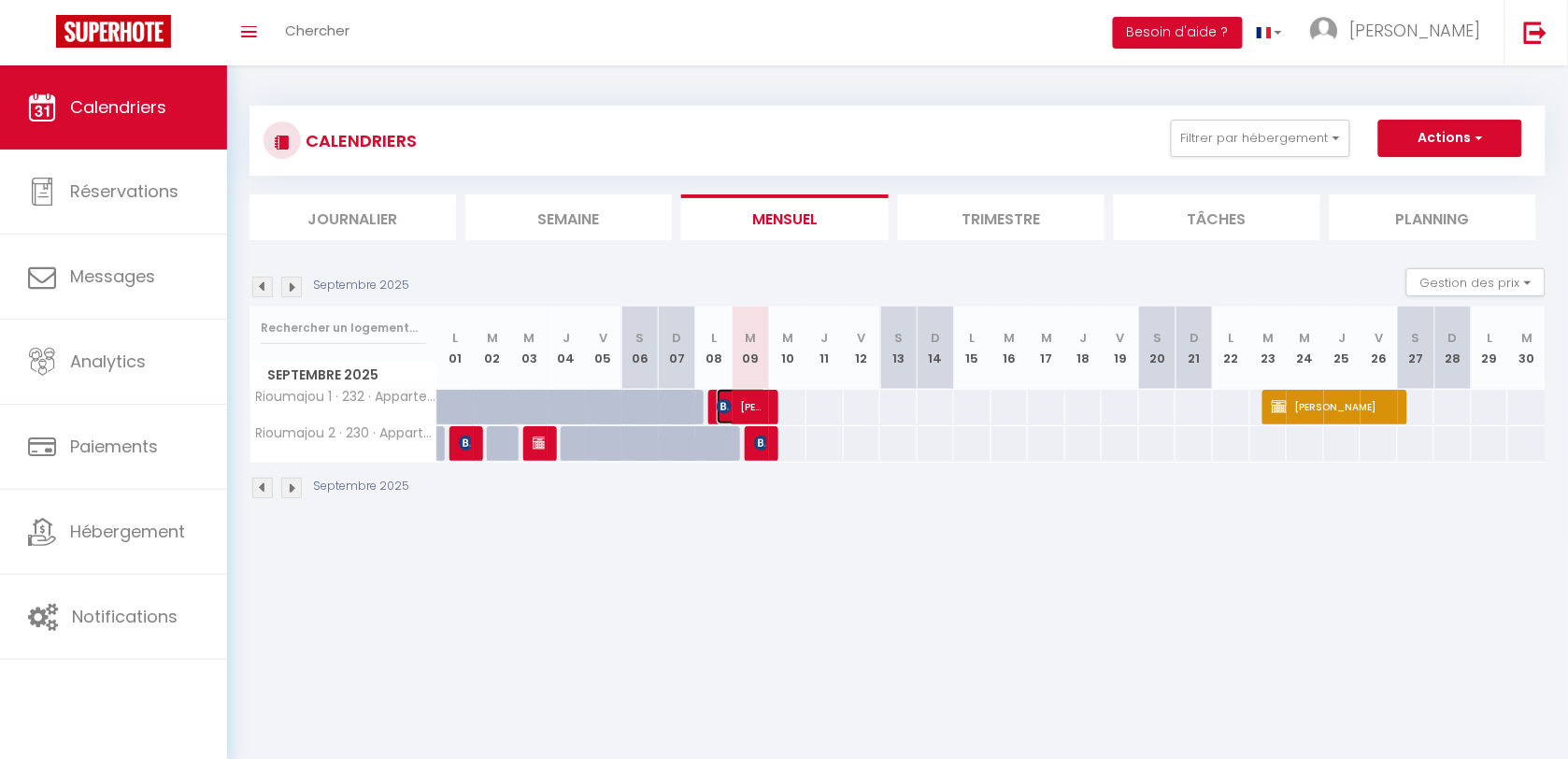
click at [755, 417] on span "[PERSON_NAME]" at bounding box center [742, 406] width 50 height 36
select select "OK"
select select "1"
select select "0"
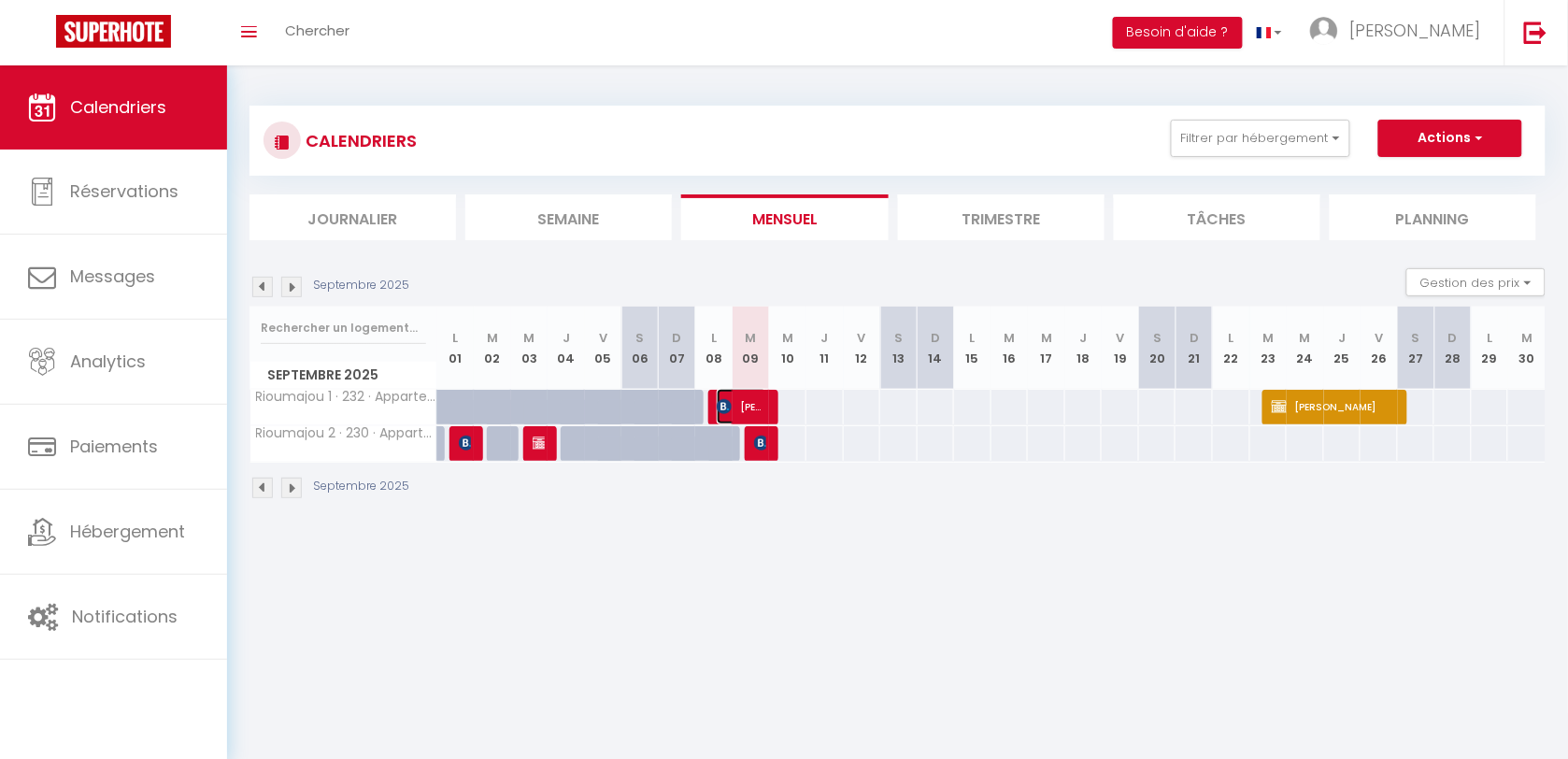
select select "1"
select select
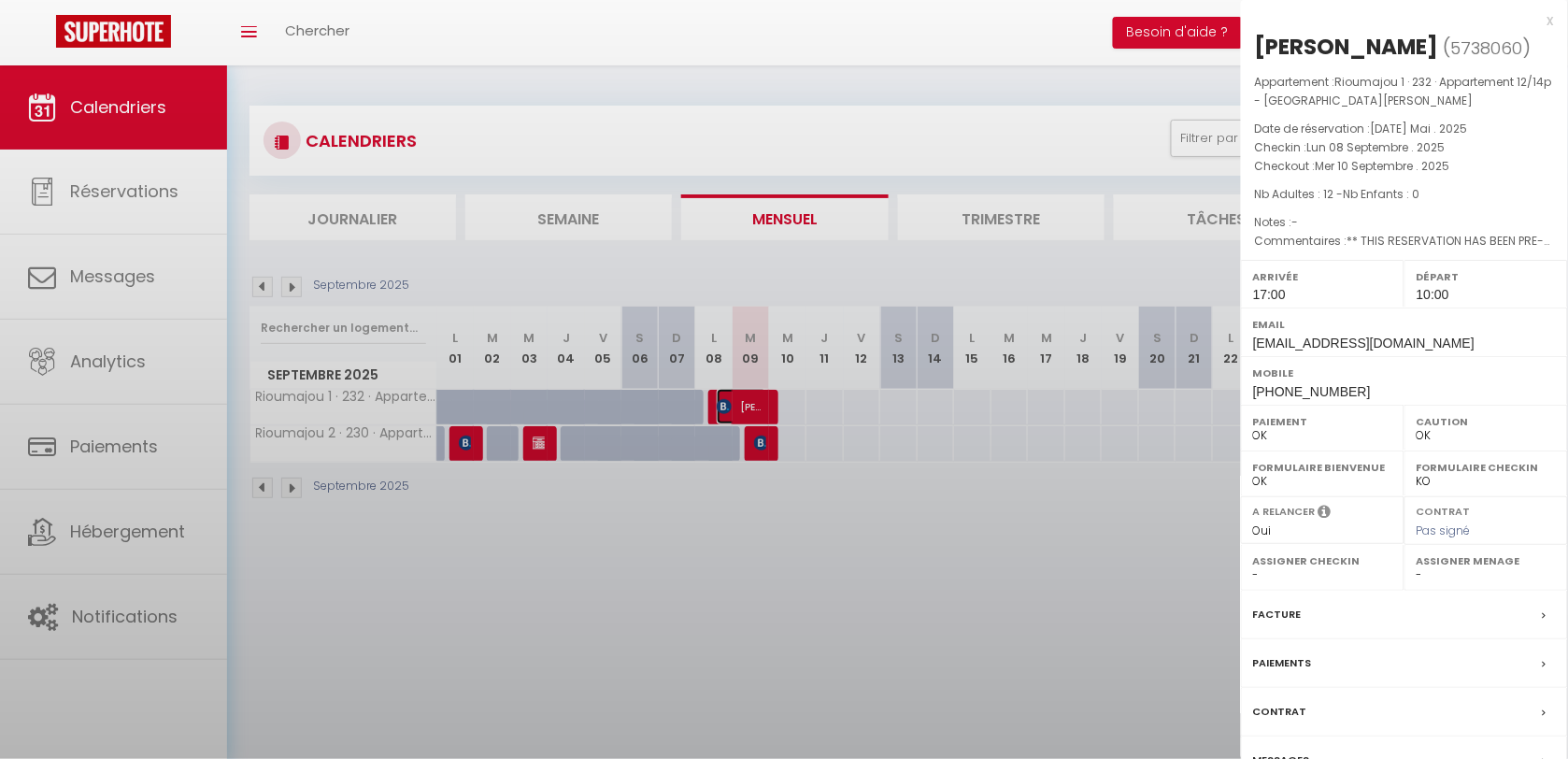
select select "41210"
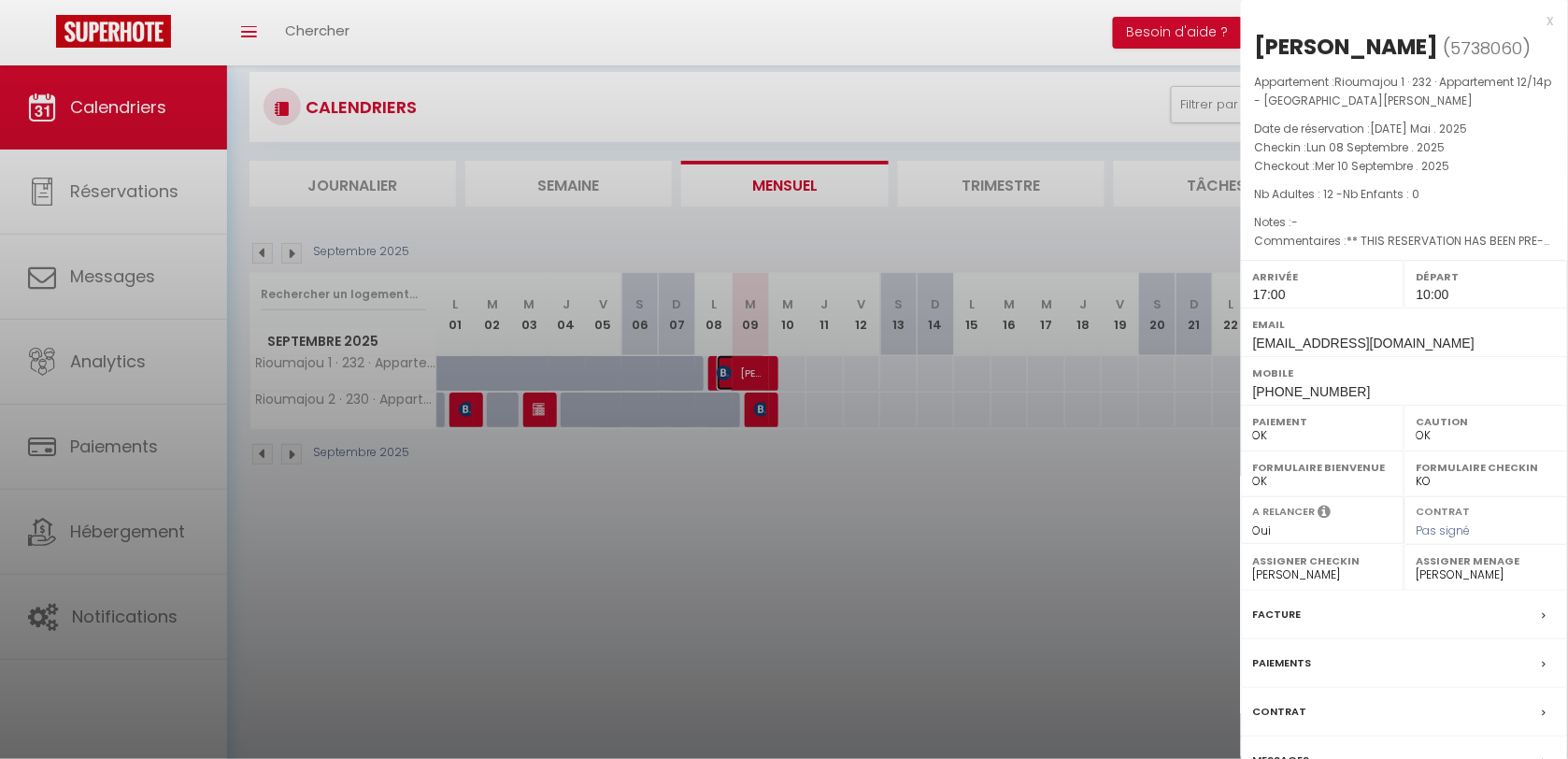
scroll to position [66, 0]
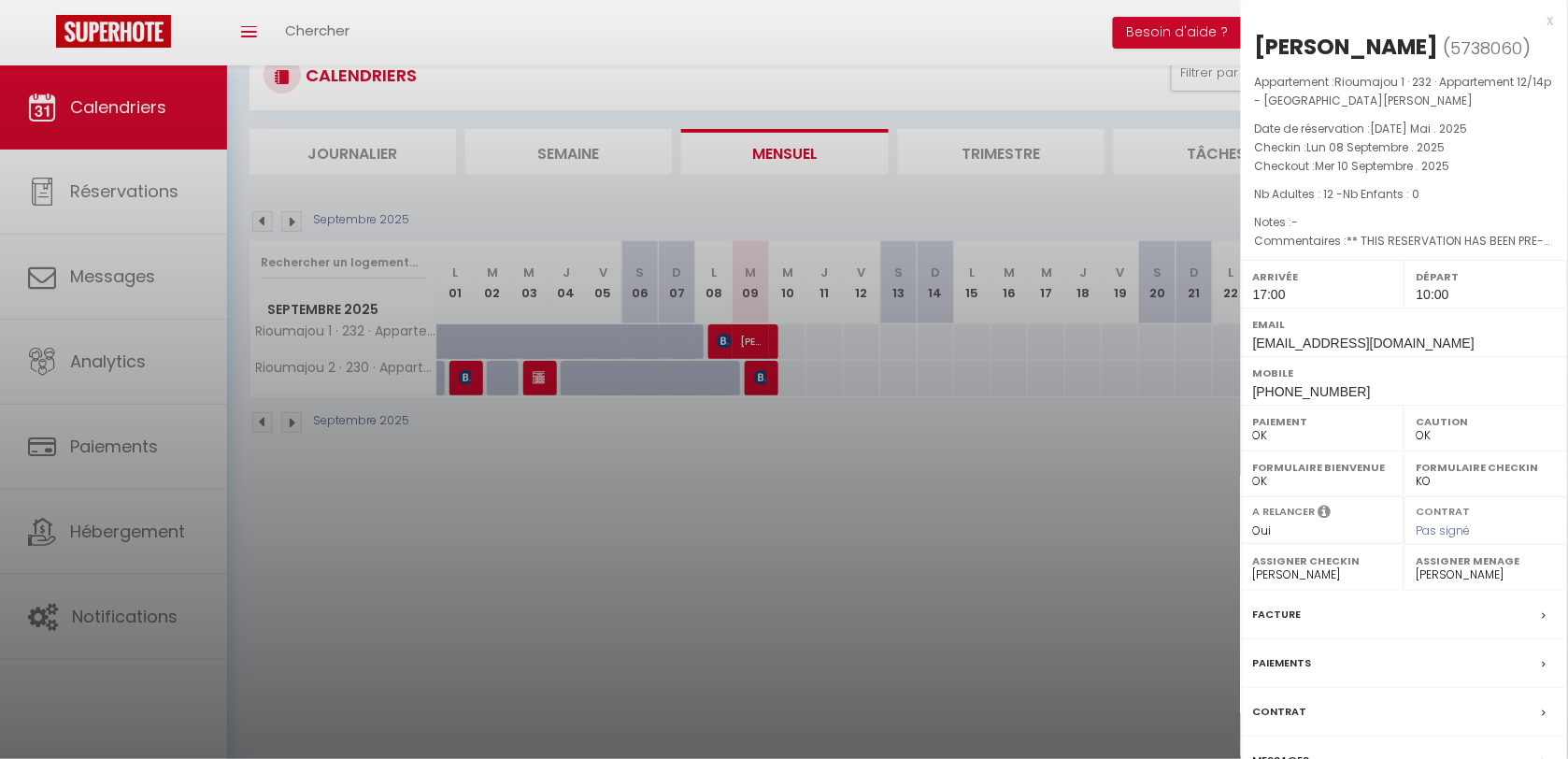
click at [741, 367] on div at bounding box center [784, 380] width 1568 height 759
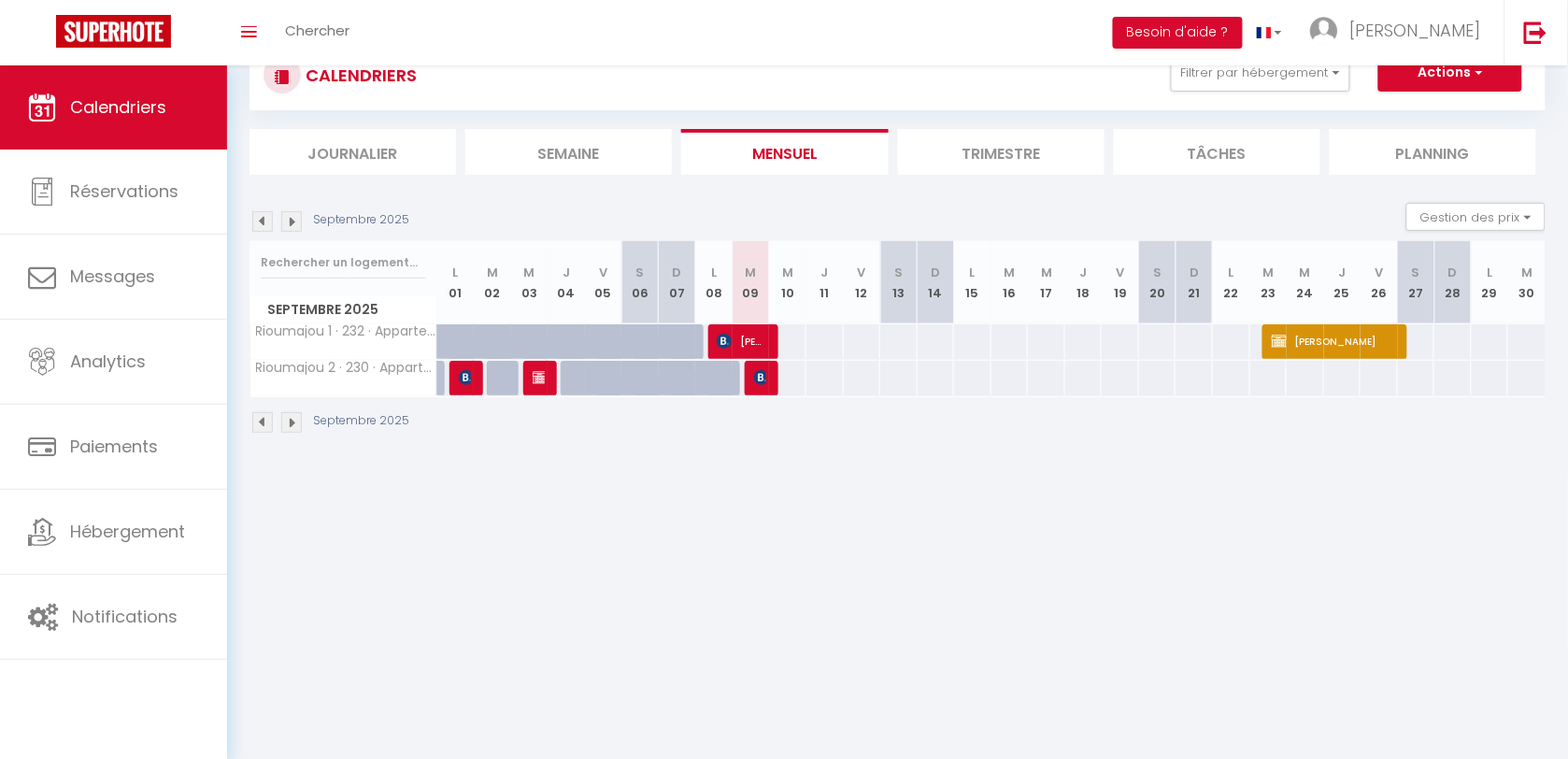
click at [776, 376] on div at bounding box center [761, 379] width 38 height 36
click at [769, 375] on div at bounding box center [761, 379] width 38 height 36
click at [757, 375] on img at bounding box center [761, 378] width 15 height 15
select select
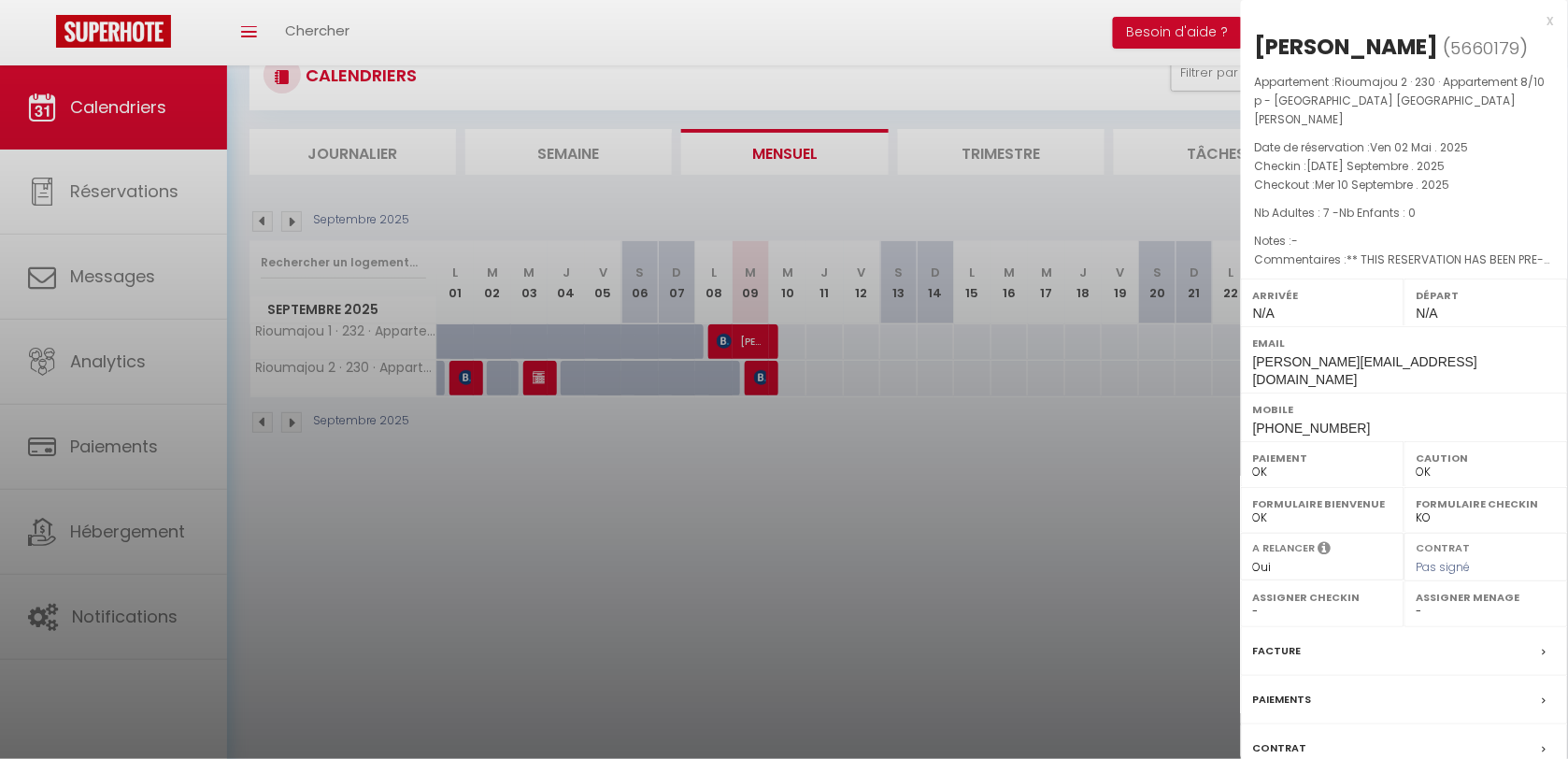
click at [1145, 434] on div at bounding box center [784, 380] width 1568 height 759
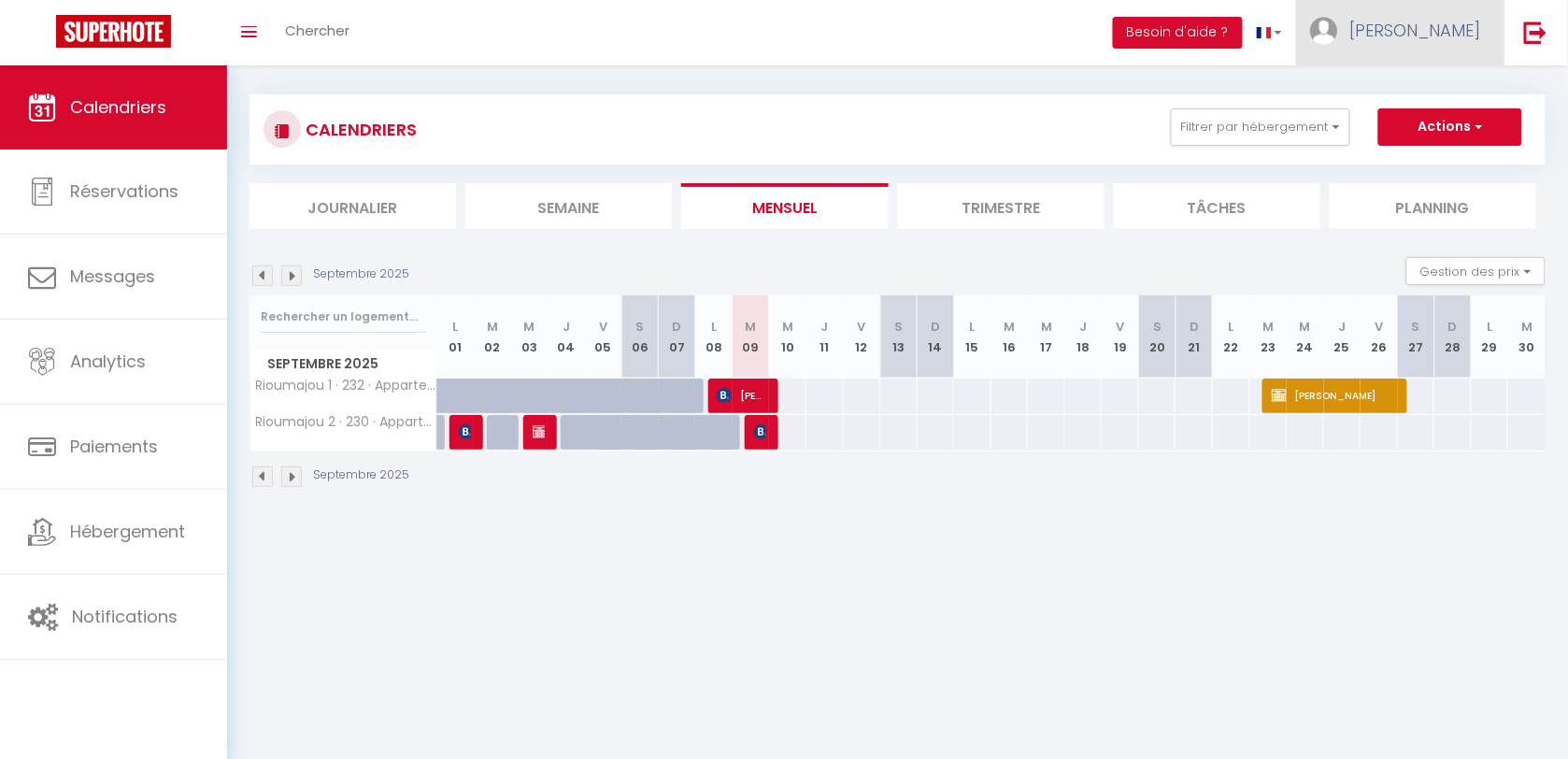
scroll to position [0, 0]
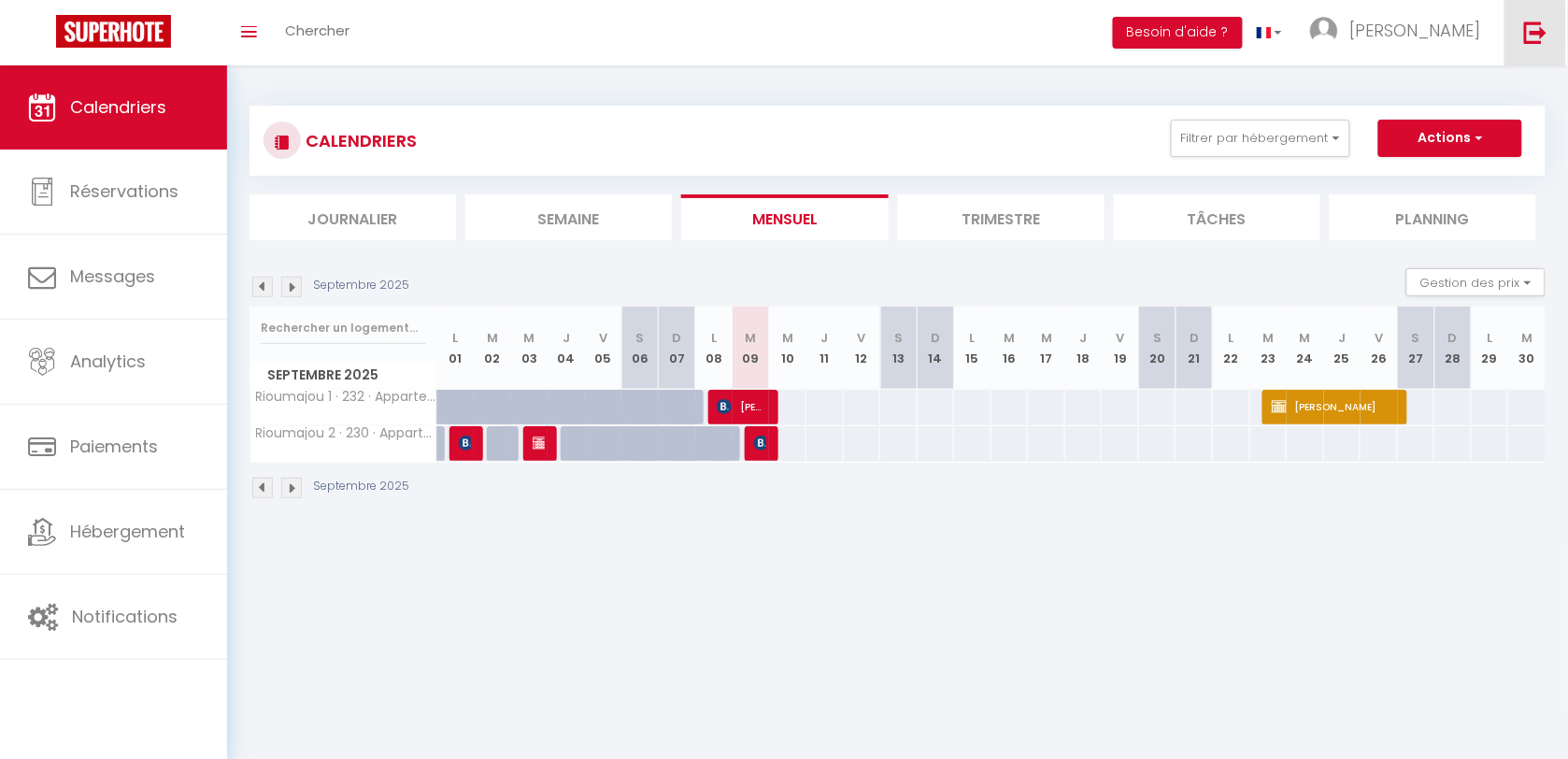
click at [1514, 36] on link at bounding box center [1535, 33] width 62 height 66
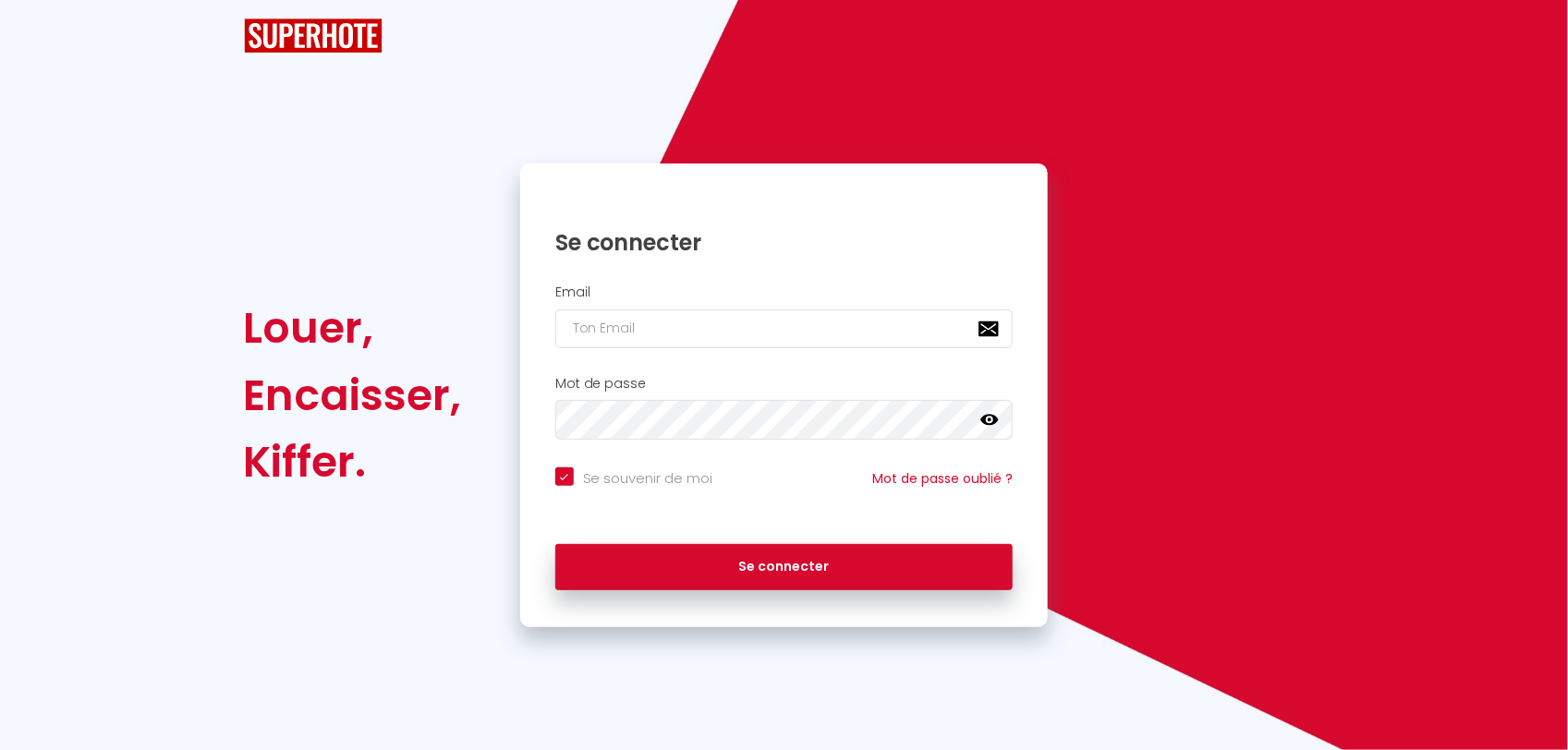
checkbox input "true"
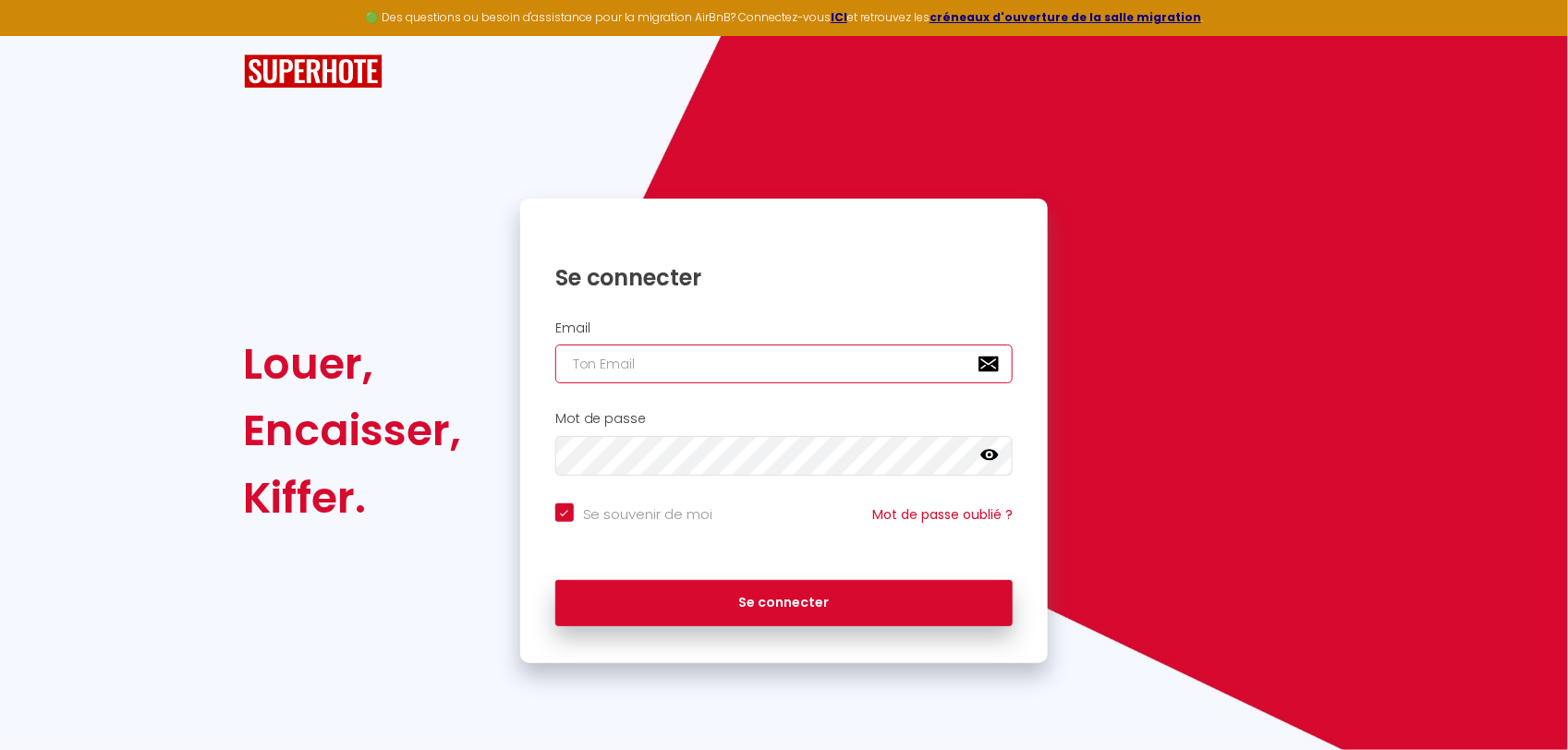
type input "[PERSON_NAME][EMAIL_ADDRESS][DOMAIN_NAME]"
checkbox input "true"
click at [615, 361] on input "[PERSON_NAME][EMAIL_ADDRESS][DOMAIN_NAME]" at bounding box center [784, 364] width 459 height 39
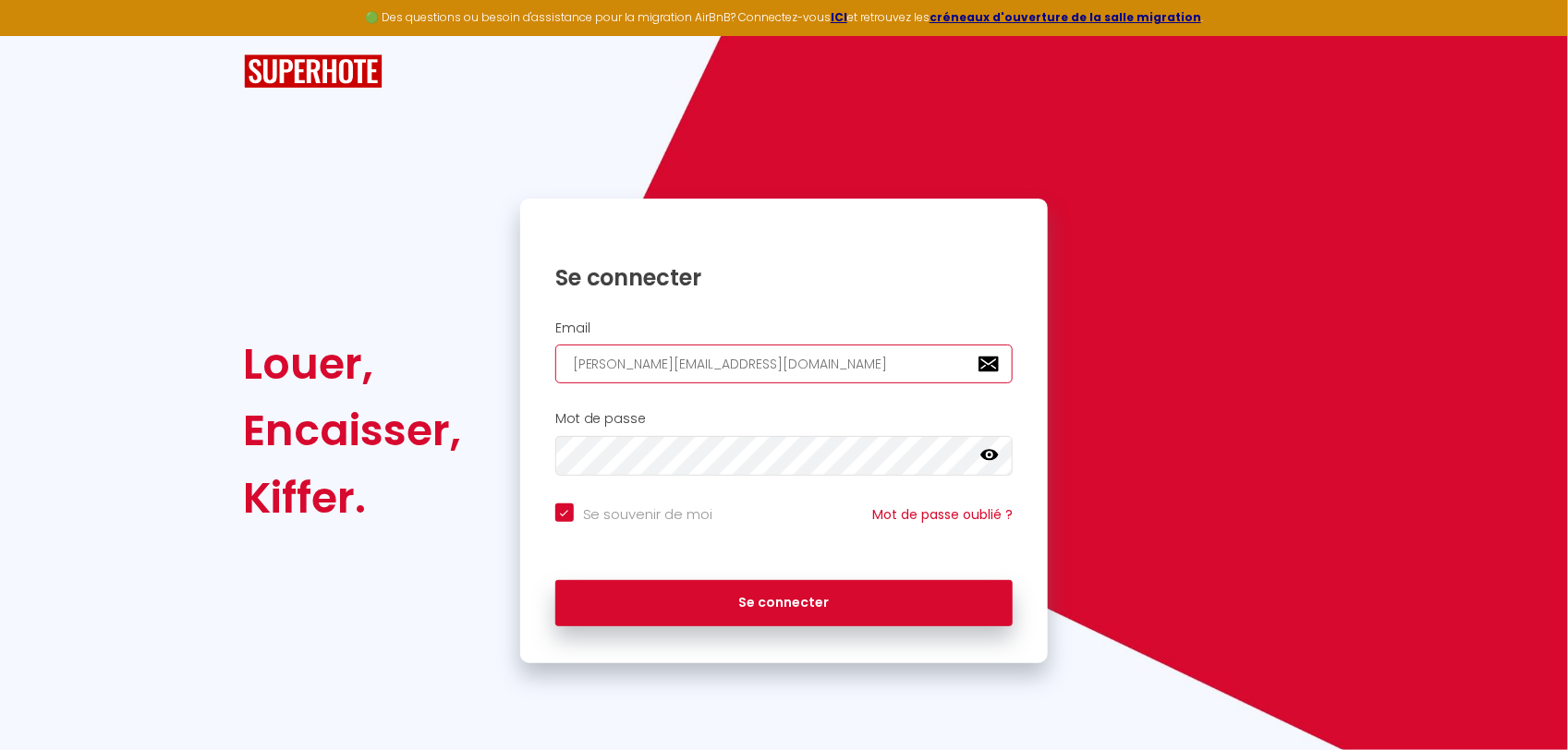
type input "[EMAIL_ADDRESS][DOMAIN_NAME]"
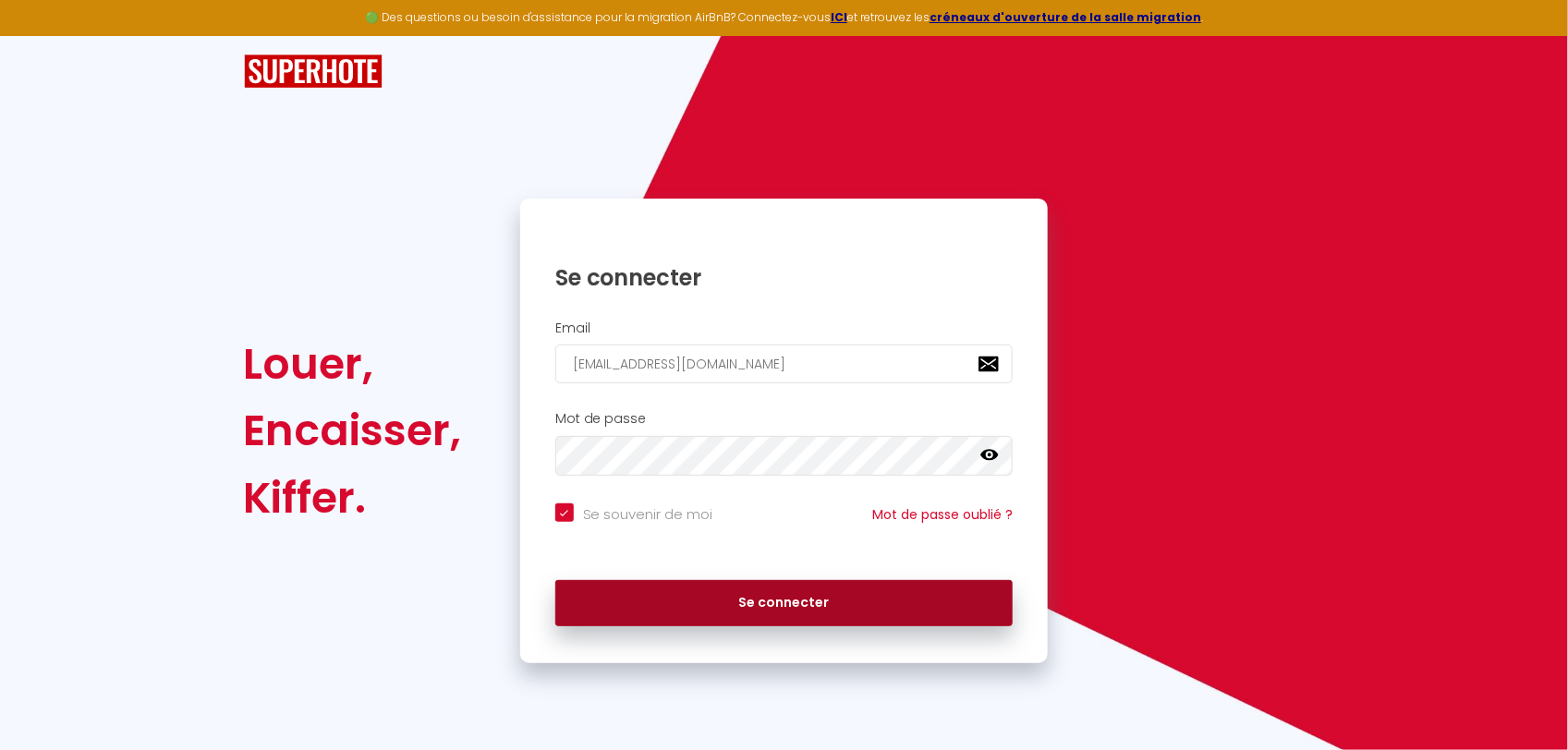
click at [652, 594] on button "Se connecter" at bounding box center [784, 603] width 459 height 46
checkbox input "true"
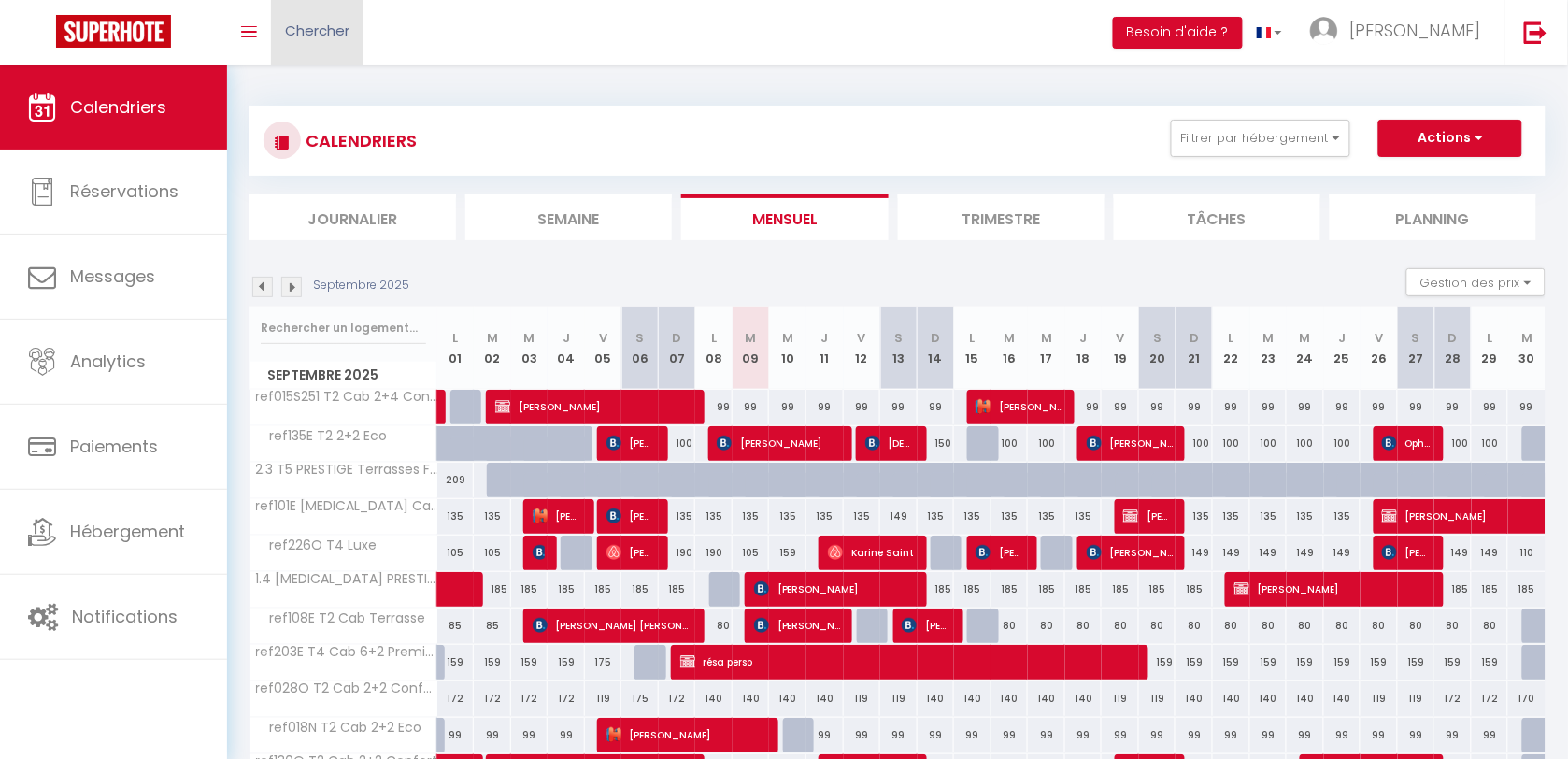
scroll to position [117, 0]
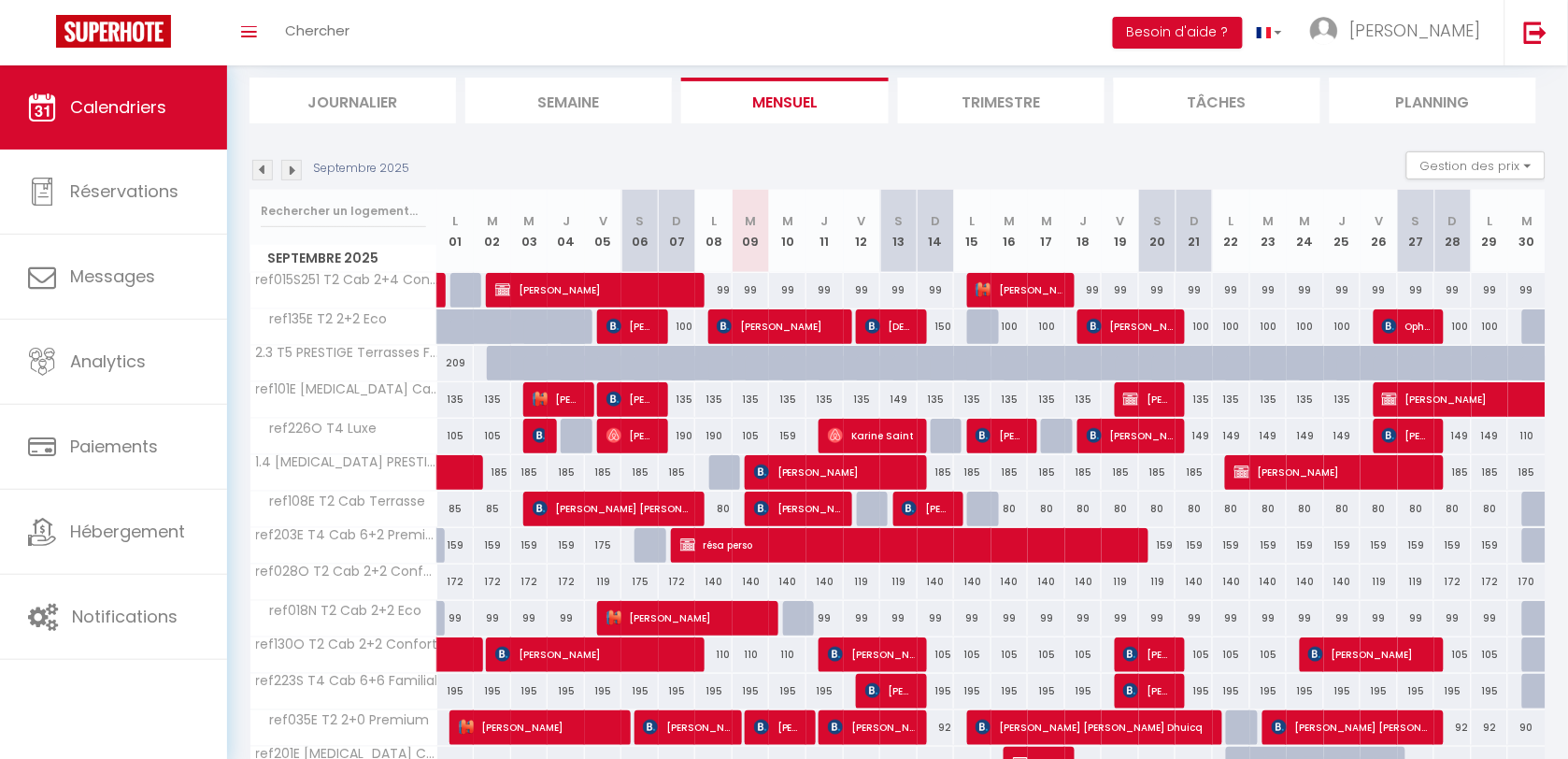
click at [286, 166] on img at bounding box center [291, 170] width 21 height 21
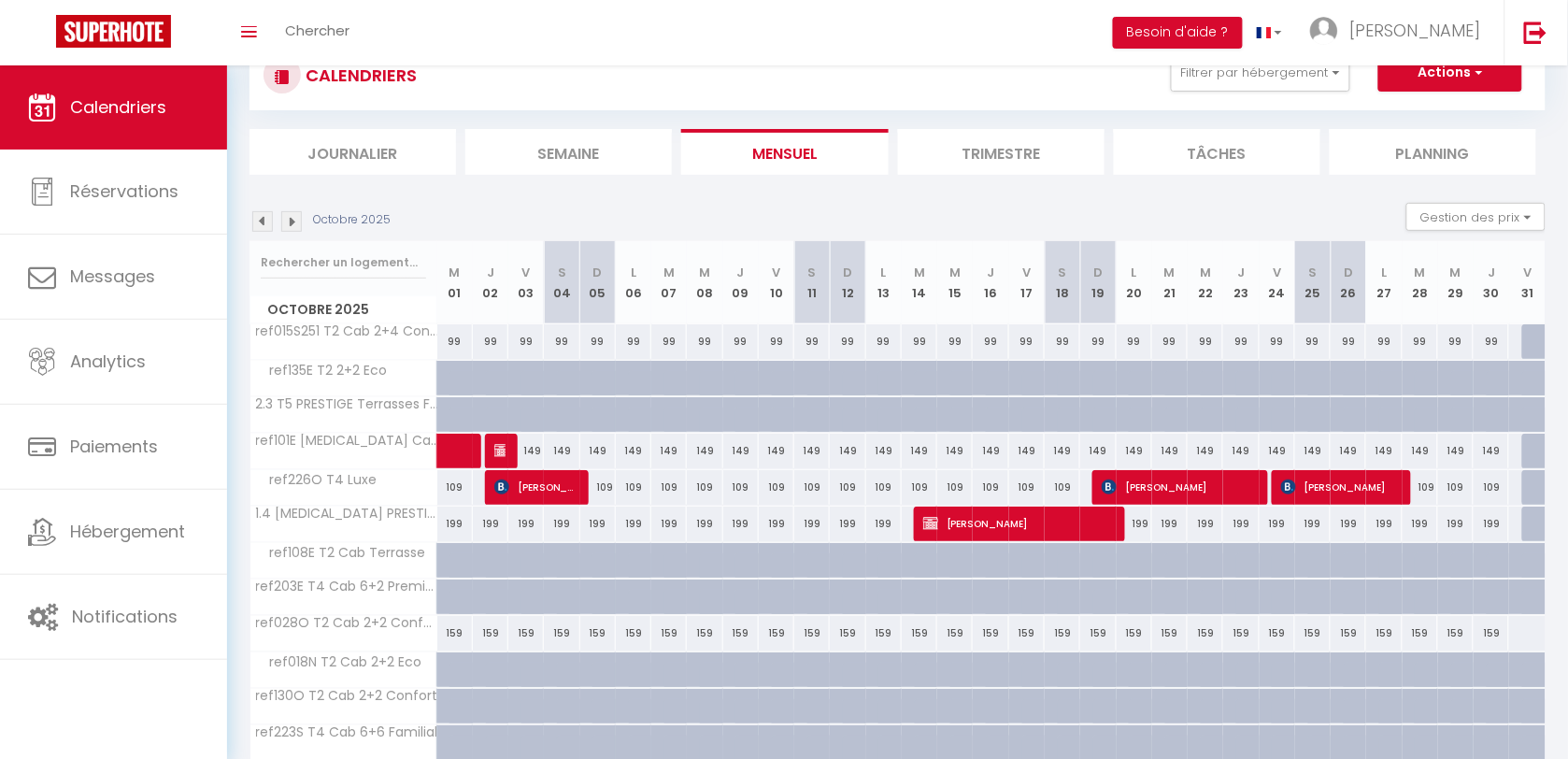
scroll to position [0, 0]
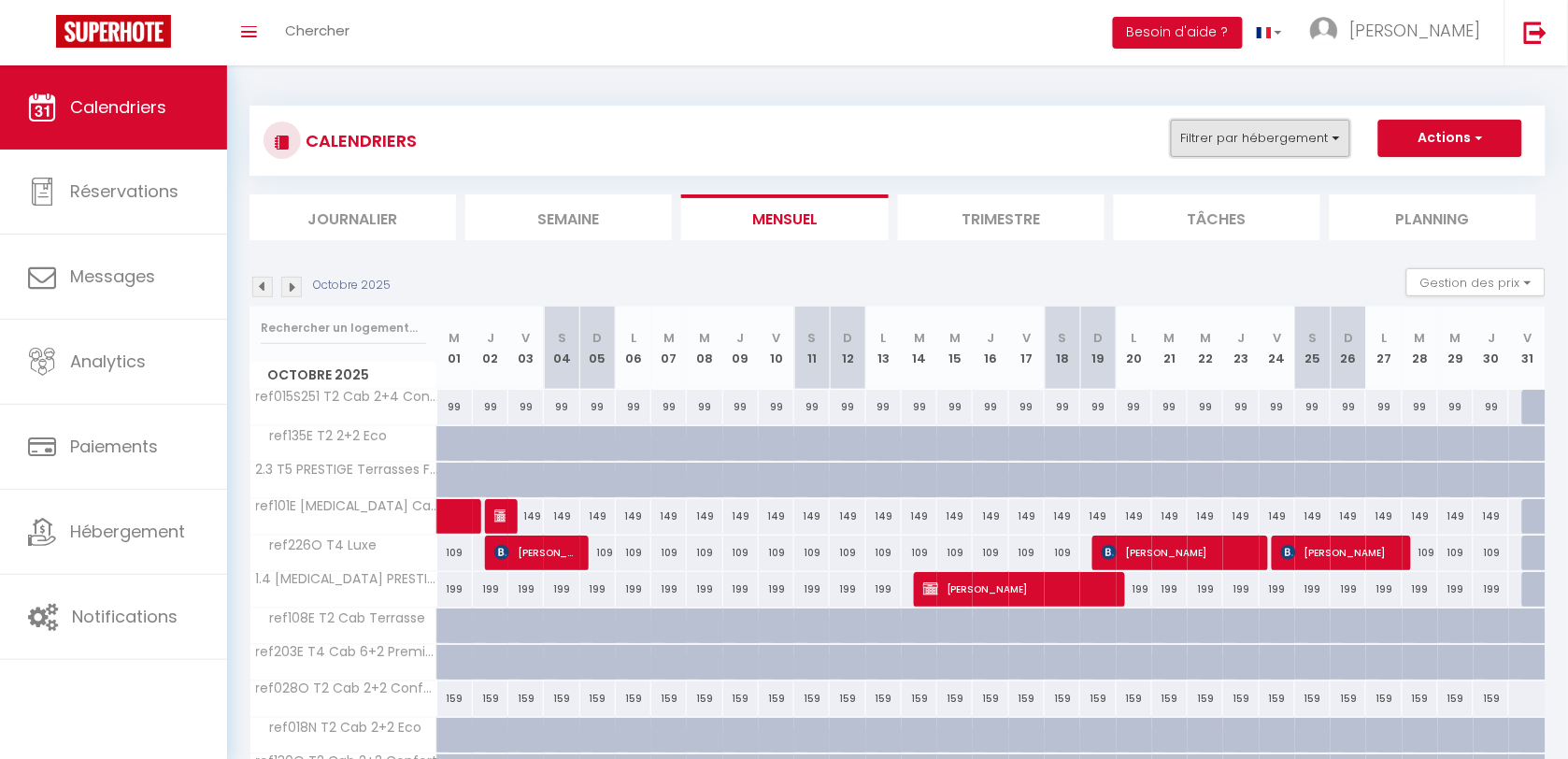
click at [1210, 146] on button "Filtrer par hébergement" at bounding box center [1260, 138] width 180 height 38
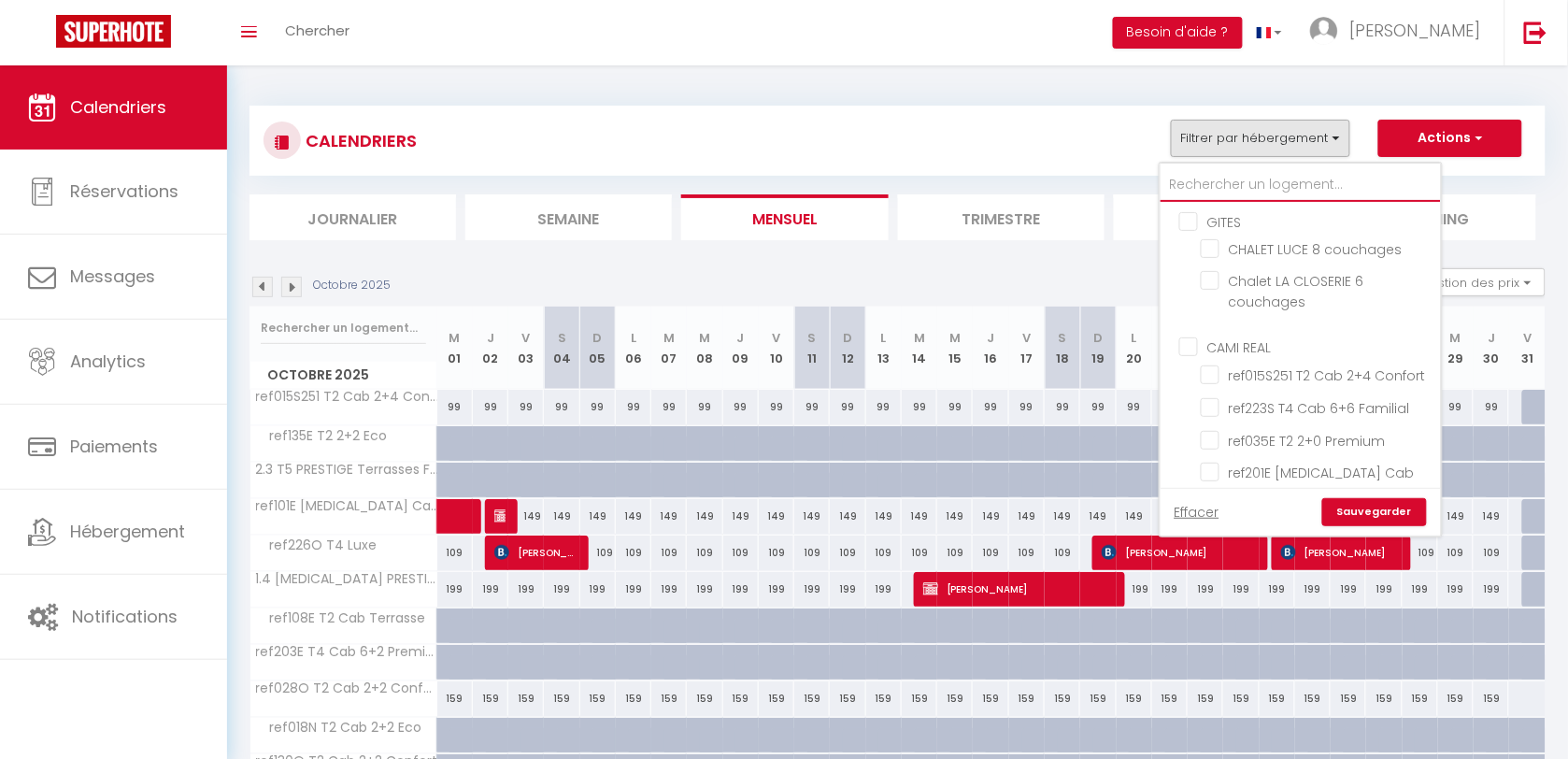
click at [1211, 183] on input "text" at bounding box center [1301, 185] width 280 height 34
type input "21"
checkbox input "false"
type input "218"
checkbox input "false"
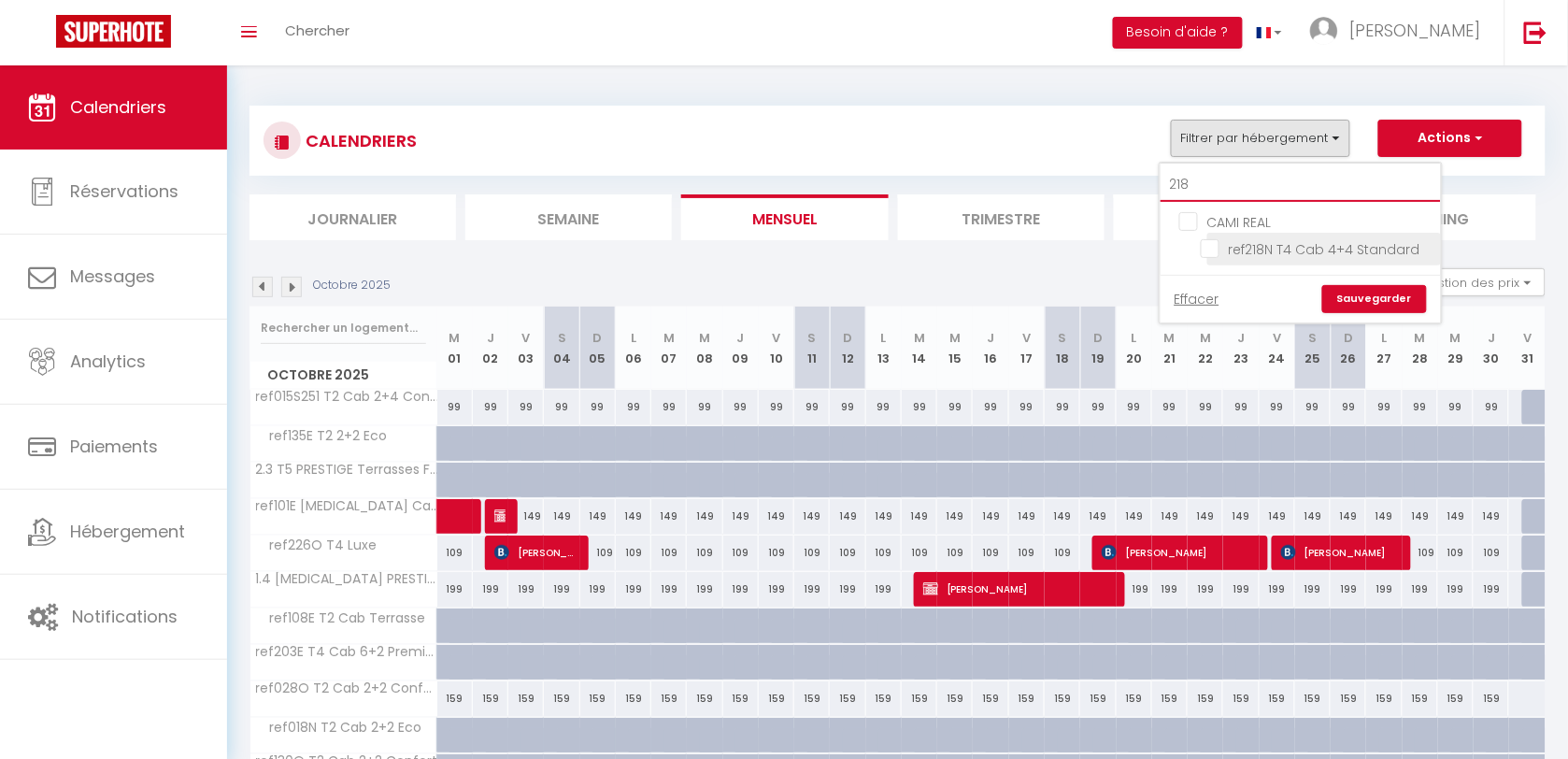
type input "218"
click at [1211, 249] on input "ref218N T4 Cab 4+4 Standard" at bounding box center [1317, 247] width 233 height 19
checkbox input "true"
click at [1347, 294] on link "Sauvegarder" at bounding box center [1373, 299] width 104 height 28
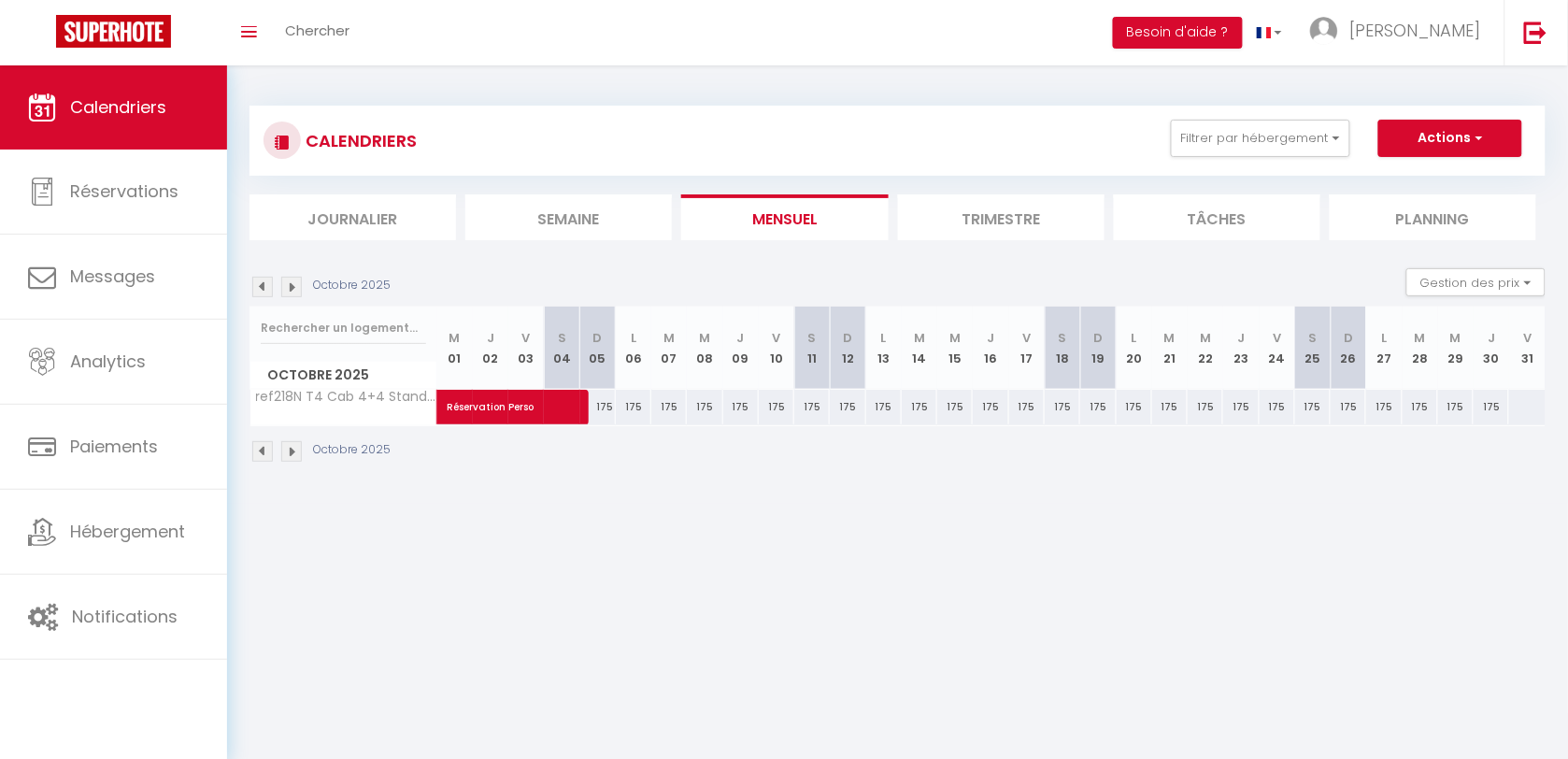
click at [291, 283] on img at bounding box center [291, 286] width 21 height 21
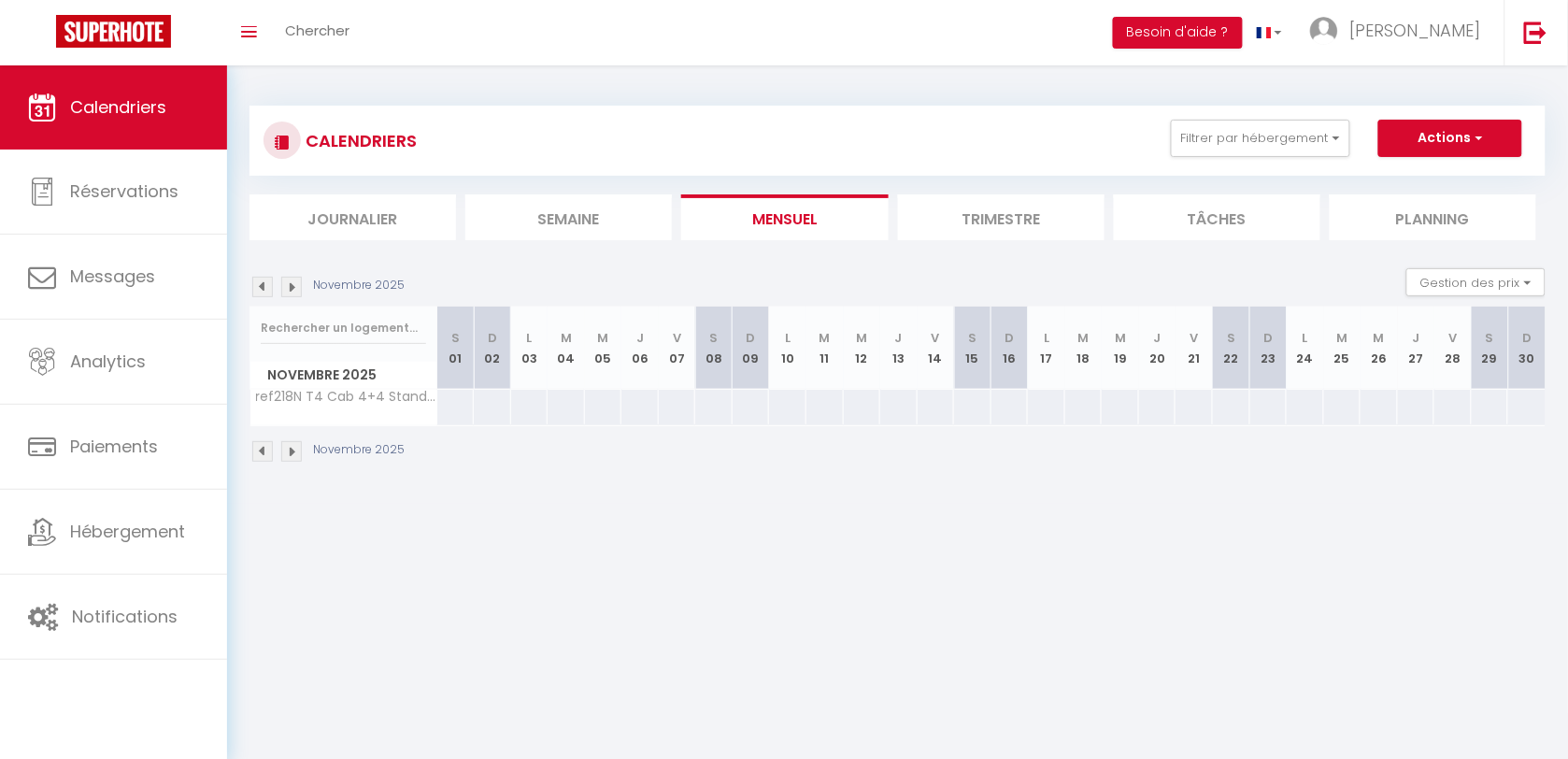
click at [291, 282] on img at bounding box center [291, 286] width 21 height 21
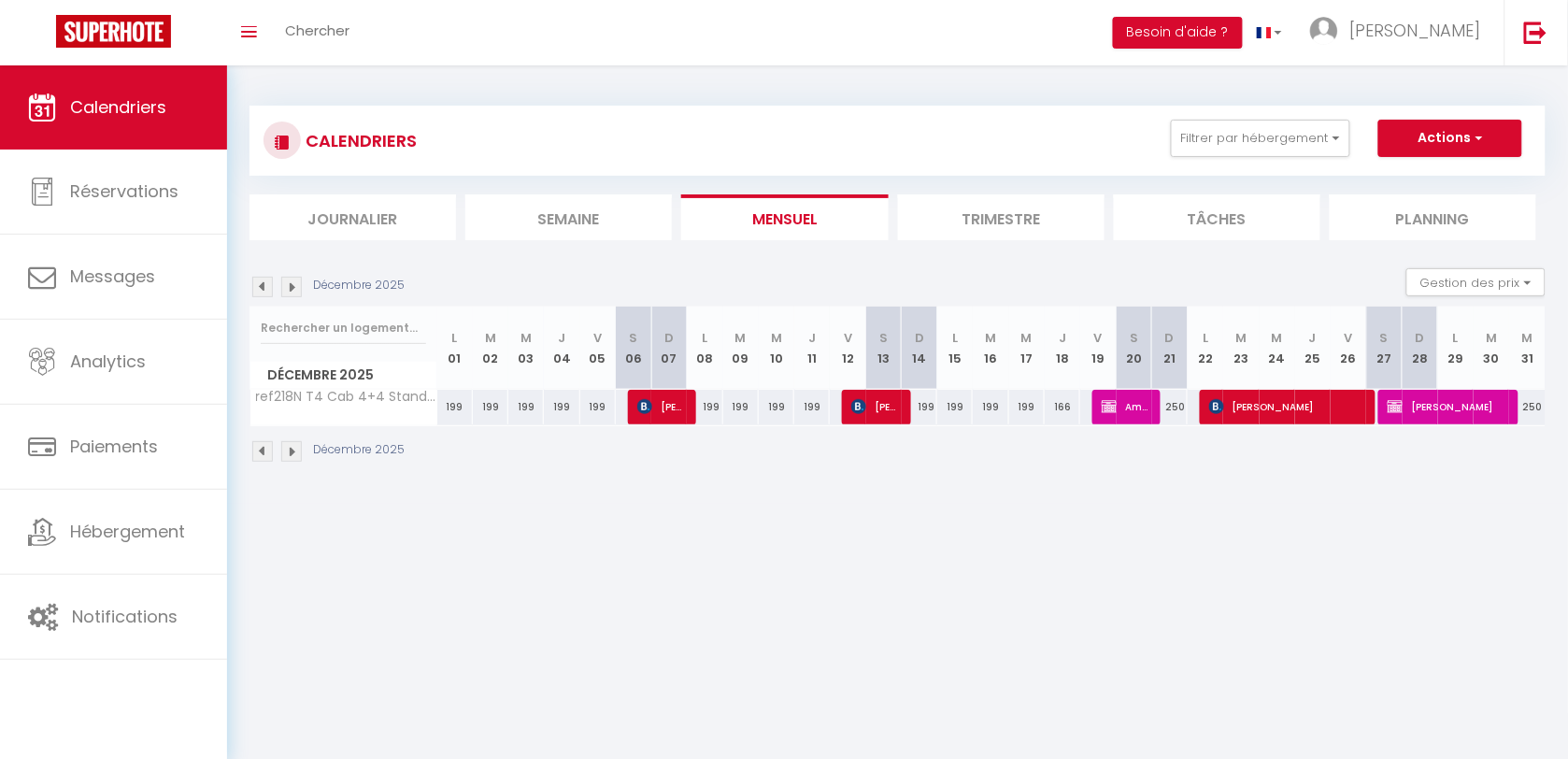
click at [291, 282] on img at bounding box center [291, 286] width 21 height 21
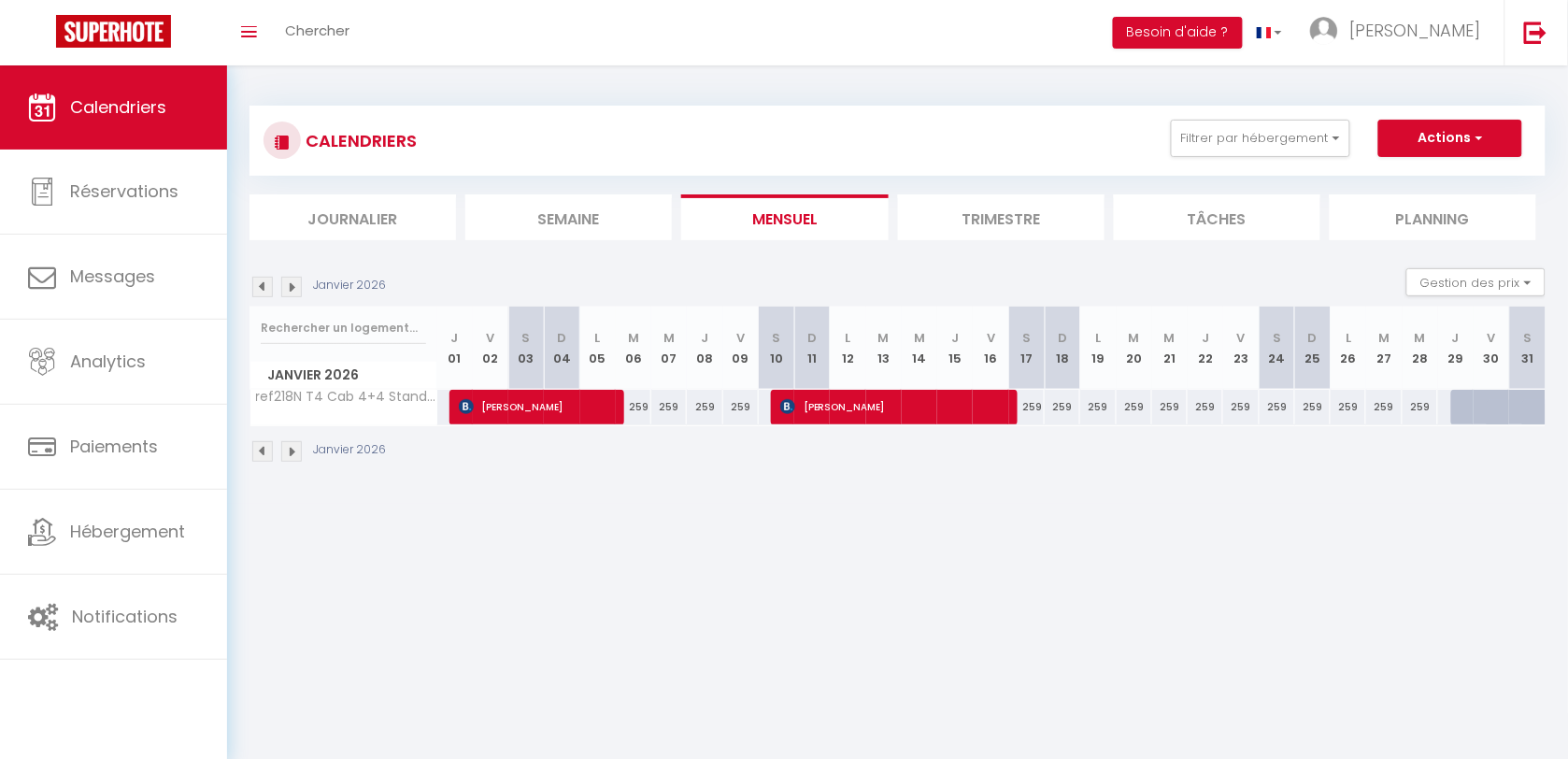
click at [291, 282] on img at bounding box center [291, 286] width 21 height 21
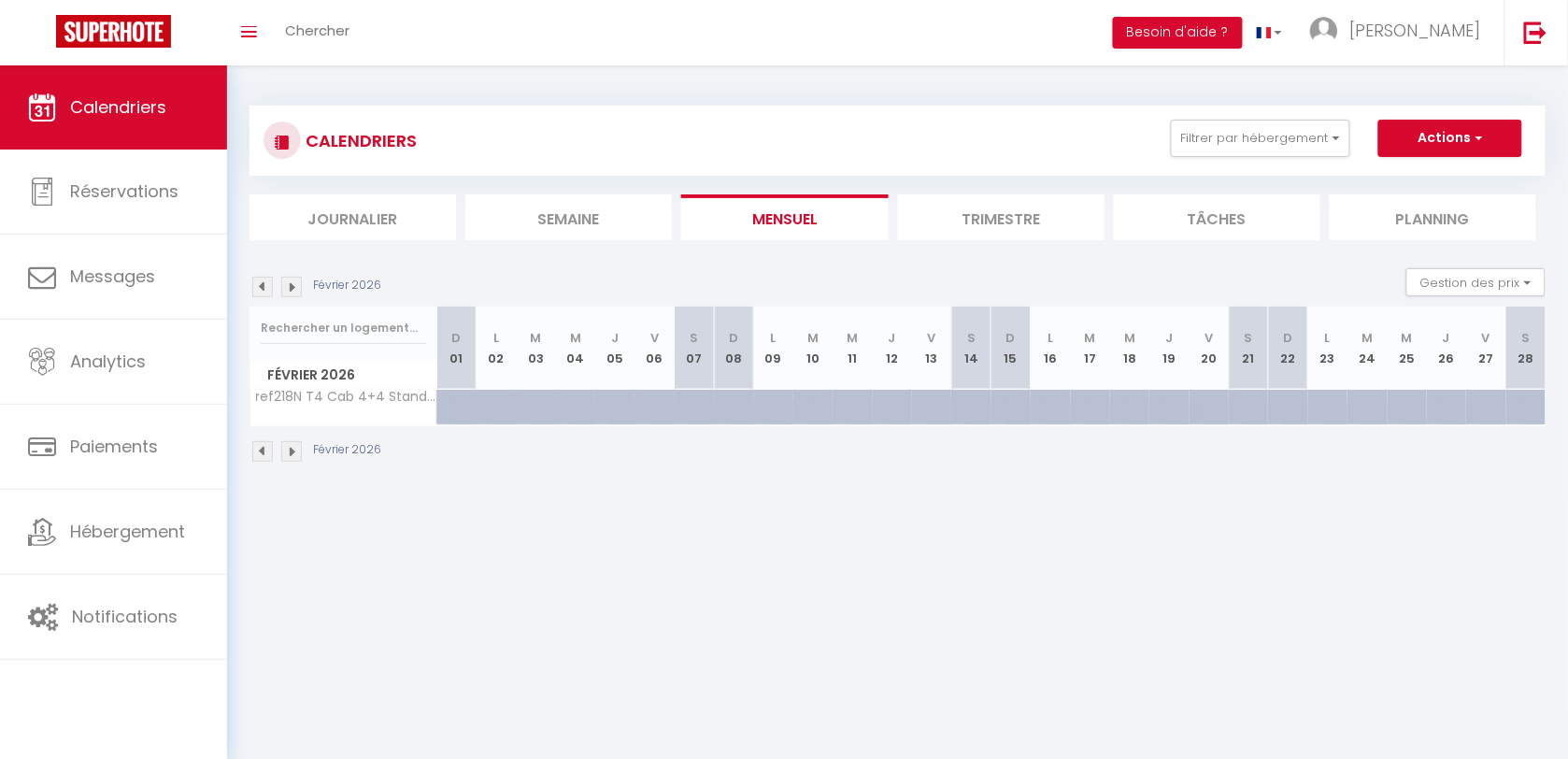
click at [263, 287] on img at bounding box center [262, 286] width 21 height 21
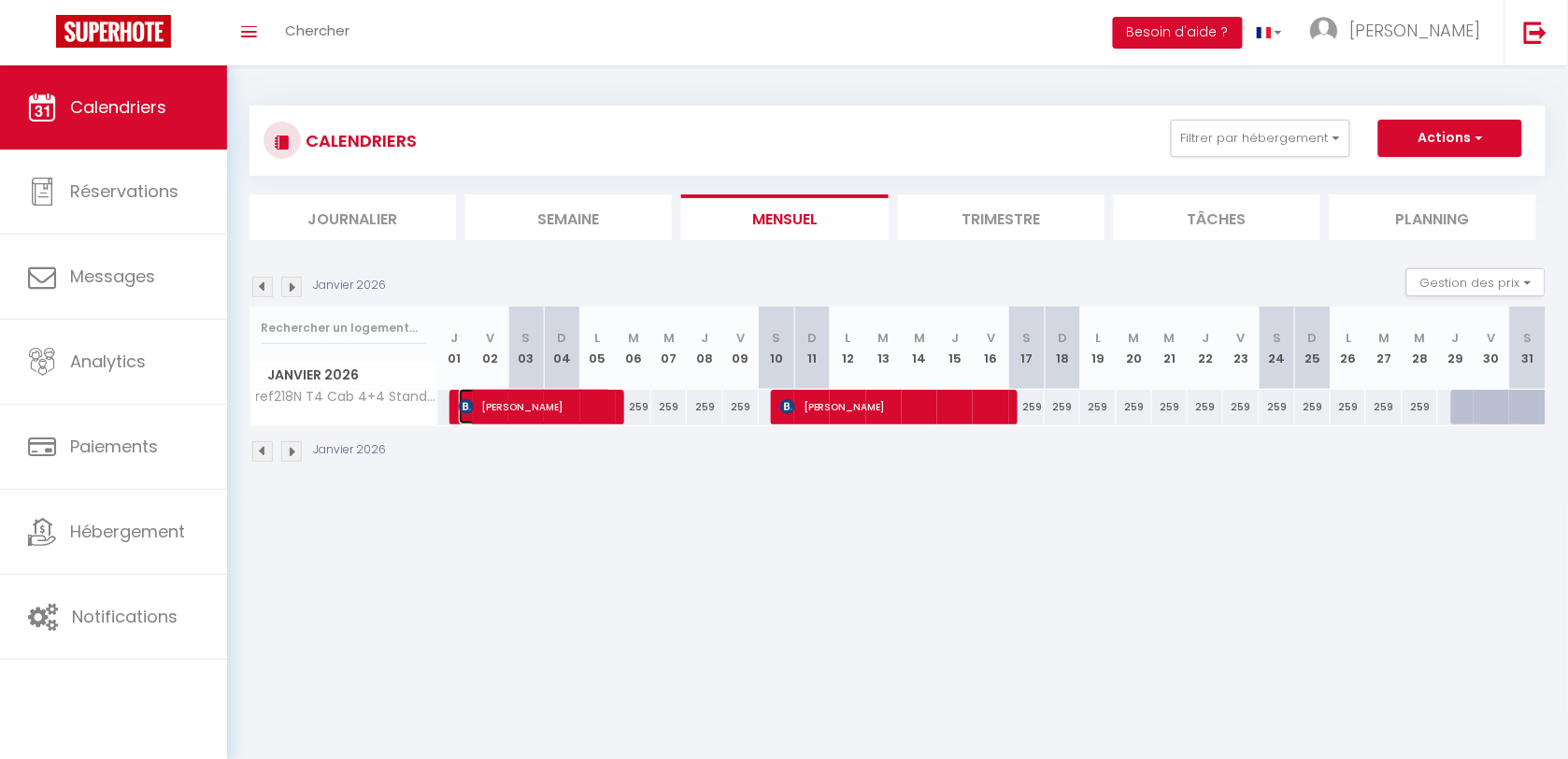
click at [558, 408] on span "[PERSON_NAME]" at bounding box center [535, 406] width 154 height 36
select select "KO"
select select "0"
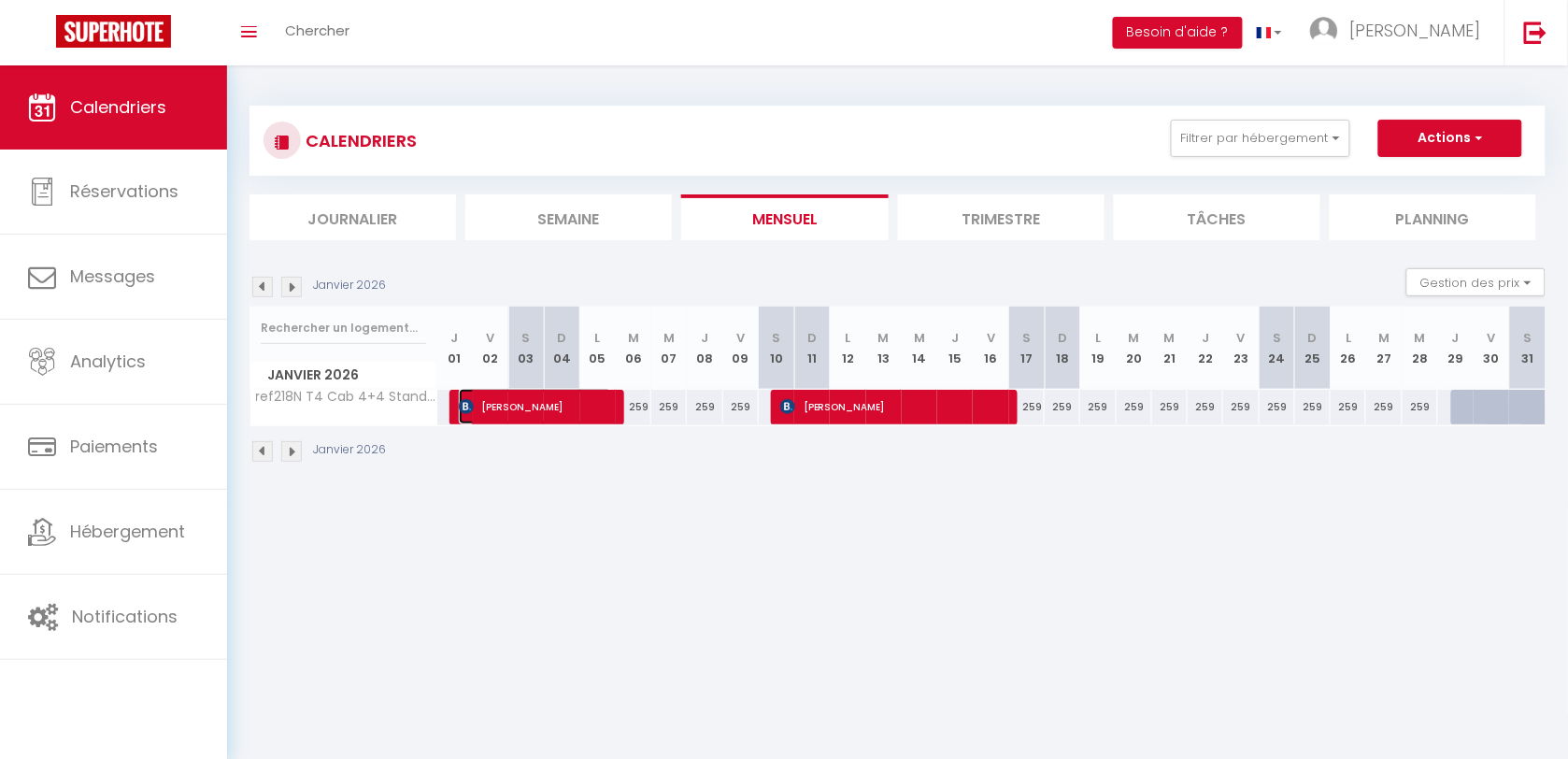
select select "1"
select select
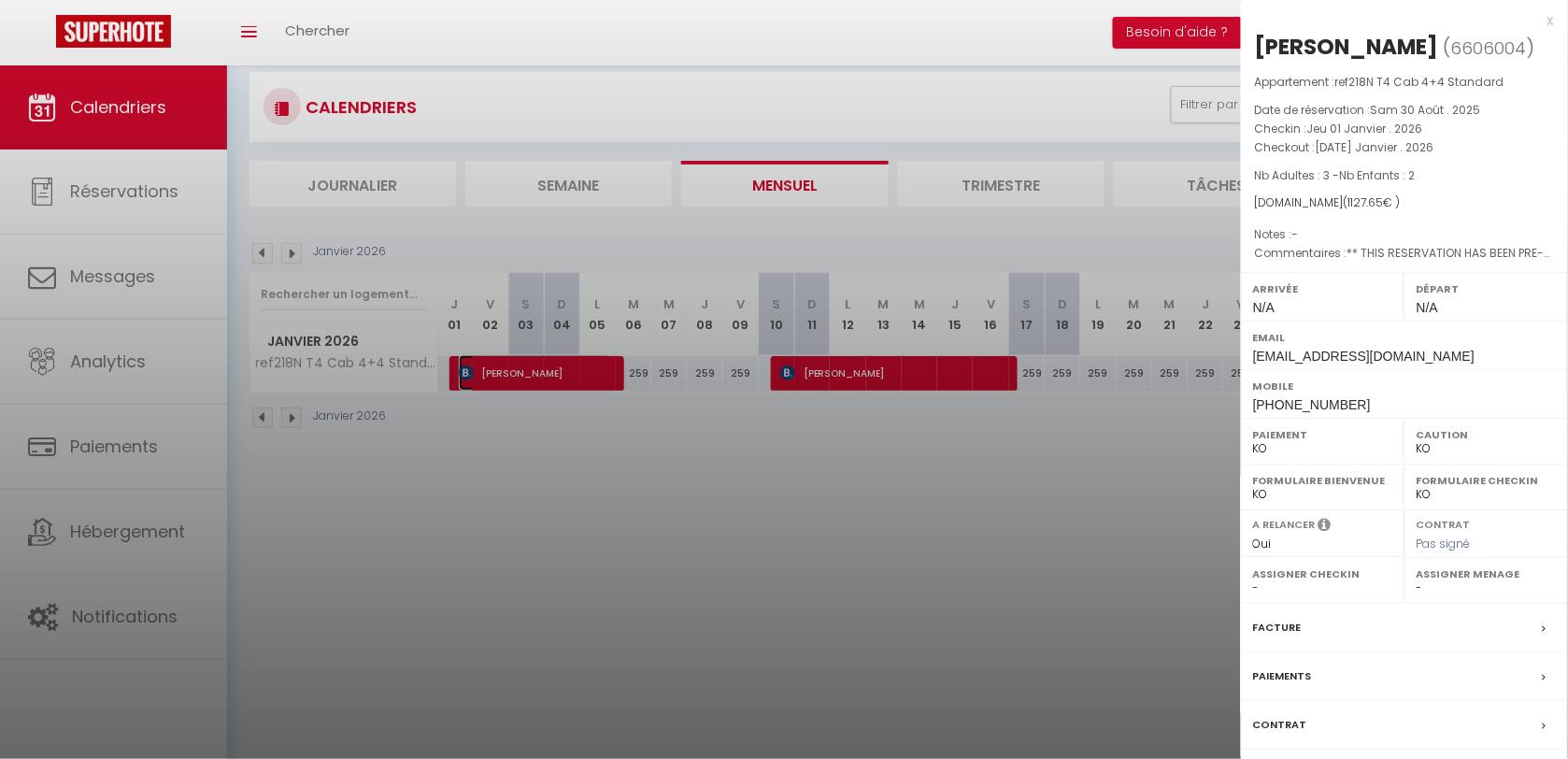
scroll to position [66, 0]
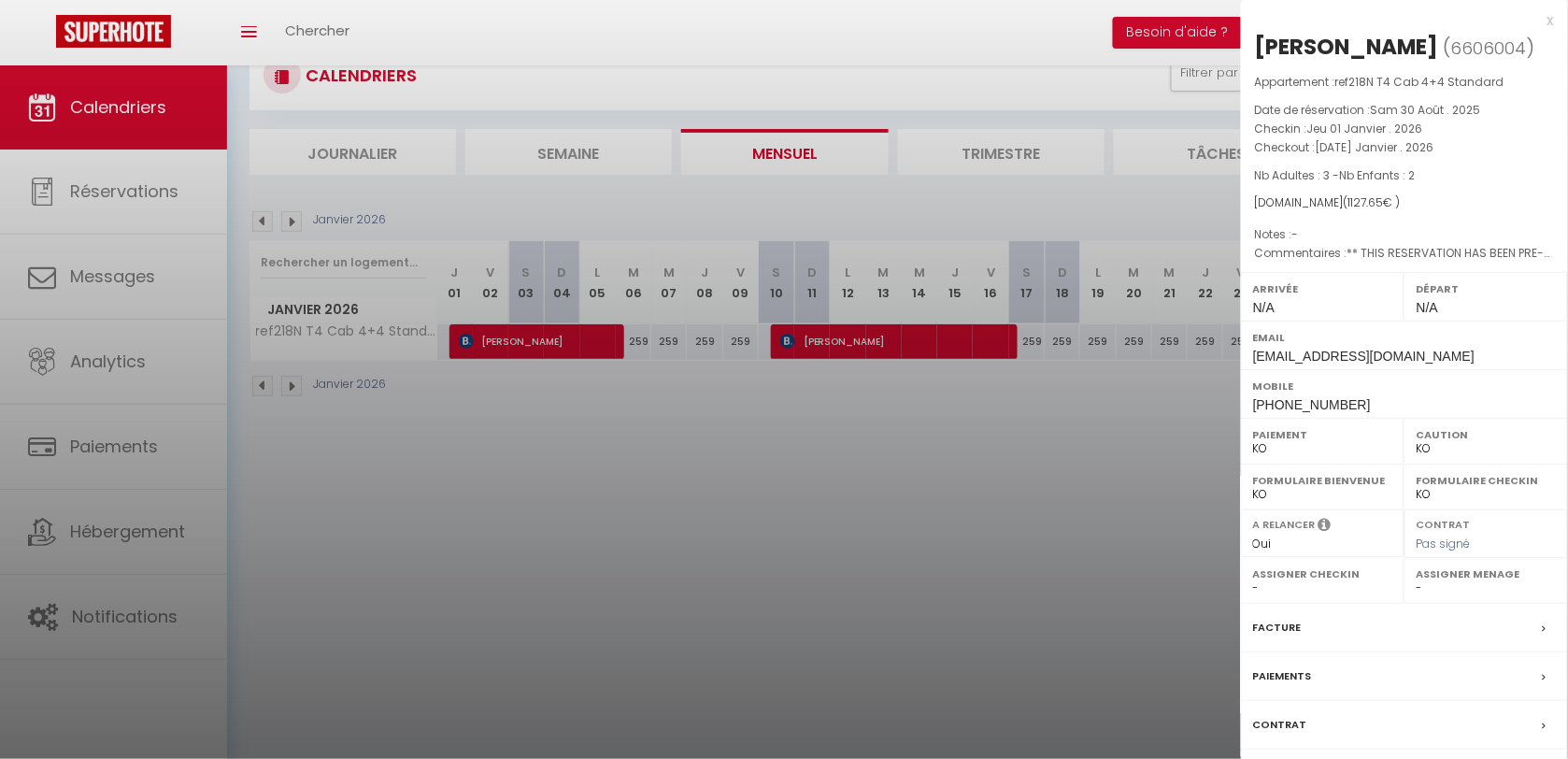
click at [655, 478] on div at bounding box center [784, 380] width 1568 height 759
